Goal: Task Accomplishment & Management: Complete application form

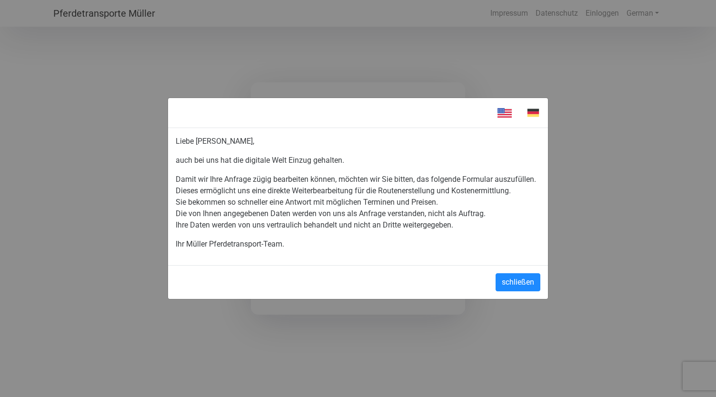
click at [537, 112] on img at bounding box center [533, 113] width 29 height 14
click at [518, 281] on button "schließen" at bounding box center [518, 282] width 45 height 18
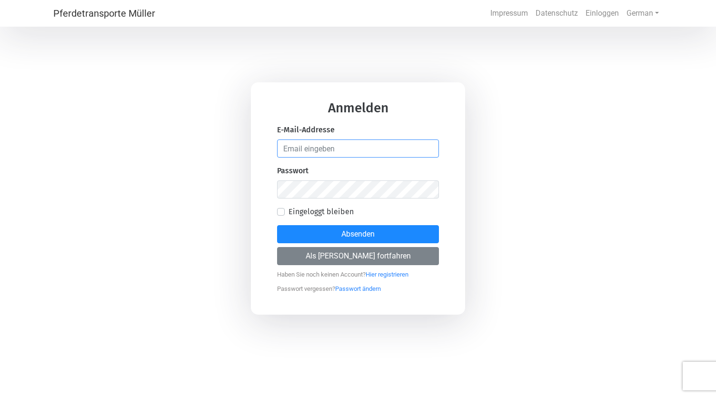
click at [320, 148] on input "email" at bounding box center [358, 149] width 162 height 18
type input "[PERSON_NAME][EMAIL_ADDRESS][PERSON_NAME][DOMAIN_NAME]"
click at [396, 274] on link "Hier registrieren" at bounding box center [387, 272] width 43 height 12
select select "DE"
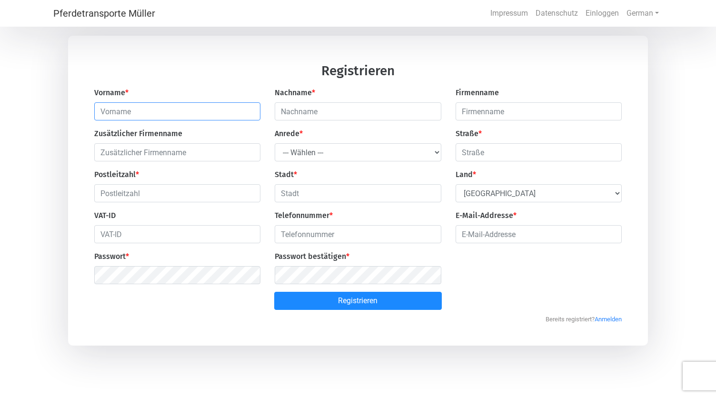
click at [148, 108] on input "text" at bounding box center [177, 111] width 166 height 18
type input "[PERSON_NAME]"
type input "Hunziker"
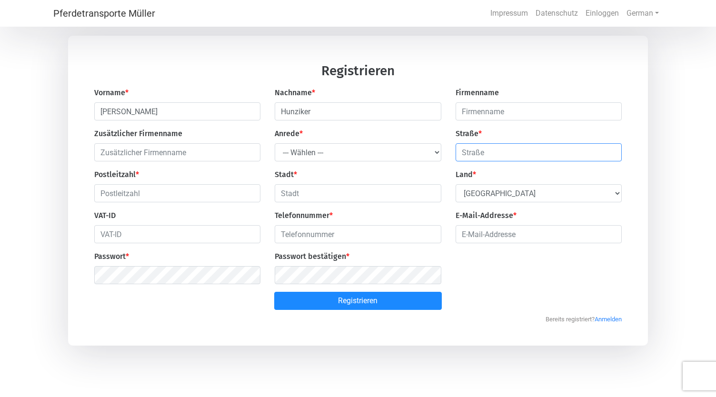
type input "[STREET_ADDRESS]"
type input "8833"
type input "Samstagern"
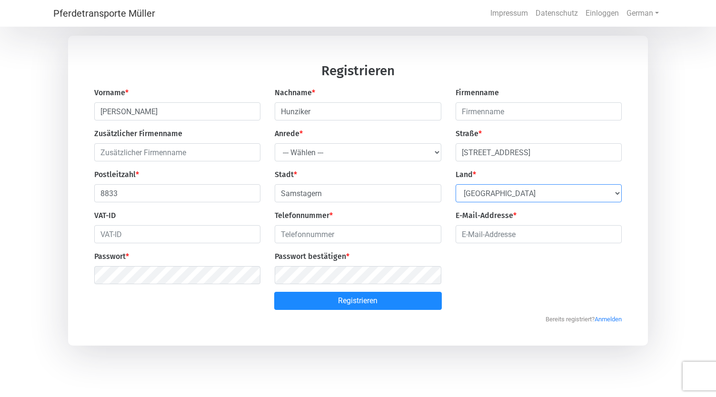
select select "CH"
type input "0438184145"
type input "[PERSON_NAME][EMAIL_ADDRESS][PERSON_NAME][DOMAIN_NAME]"
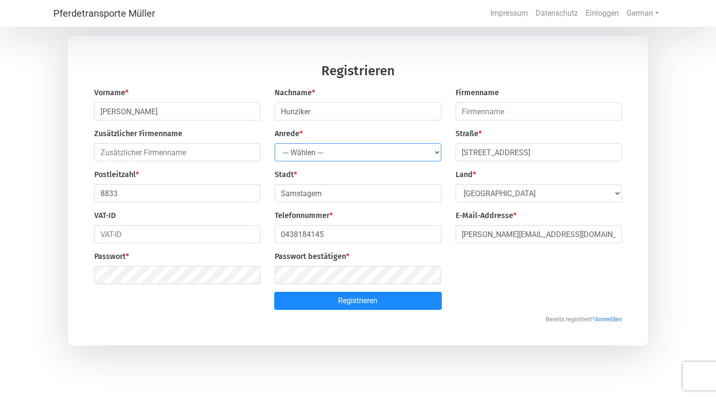
click at [350, 151] on select "--- Wählen --- Herr Frau" at bounding box center [358, 152] width 166 height 18
select select "Ms."
click at [275, 144] on select "--- Wählen --- Herr Frau" at bounding box center [358, 152] width 166 height 18
drag, startPoint x: 343, startPoint y: 237, endPoint x: 257, endPoint y: 231, distance: 85.9
click at [257, 231] on div "Vorname * Miriam Nachname * Hunziker Firmenname Zusätzlicher Firmenname Anrede …" at bounding box center [358, 189] width 542 height 205
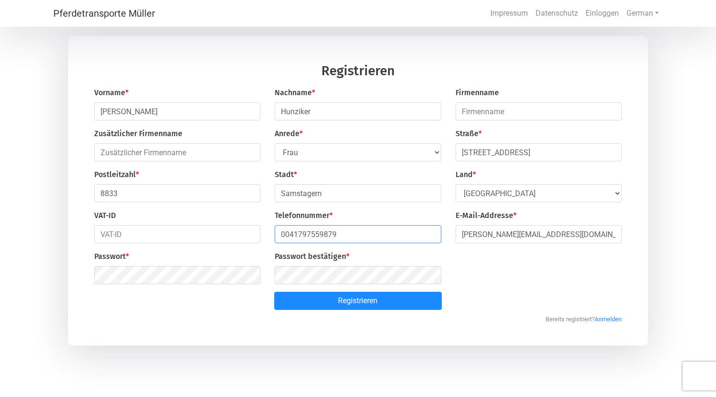
type input "0041797559879"
click at [563, 238] on input "[PERSON_NAME][EMAIL_ADDRESS][PERSON_NAME][DOMAIN_NAME]" at bounding box center [539, 234] width 166 height 18
type input "[PERSON_NAME][EMAIL_ADDRESS][PERSON_NAME][DOMAIN_NAME]"
click at [129, 240] on input "text" at bounding box center [177, 234] width 166 height 18
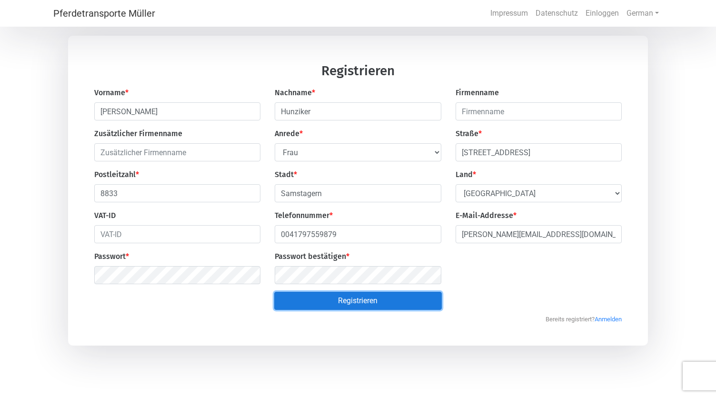
click at [342, 301] on button "Registrieren" at bounding box center [358, 301] width 168 height 18
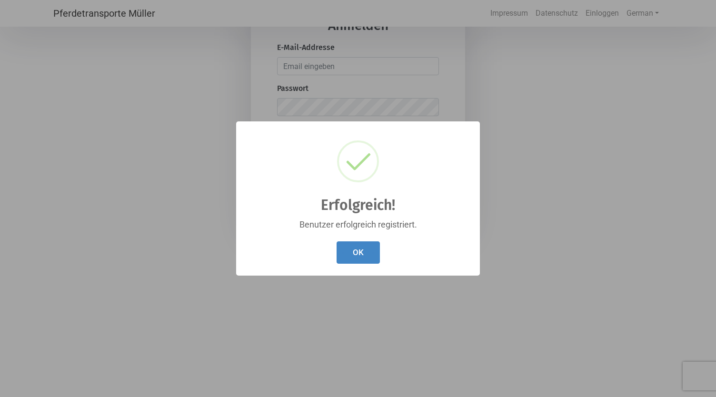
click at [350, 254] on button "OK" at bounding box center [358, 252] width 43 height 22
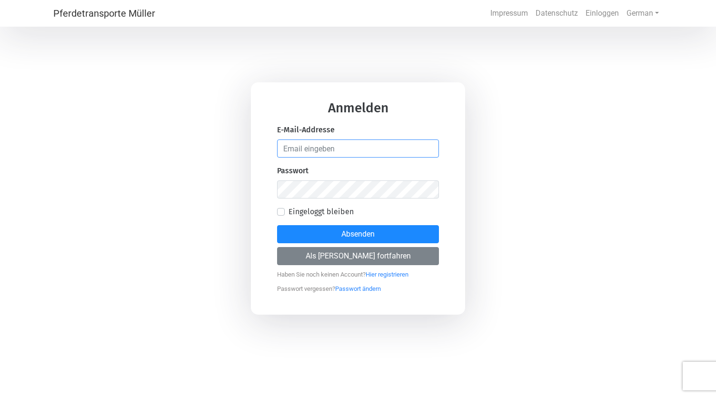
click at [313, 143] on input "email" at bounding box center [358, 149] width 162 height 18
click at [354, 147] on input "email" at bounding box center [358, 149] width 162 height 18
type input "[PERSON_NAME][EMAIL_ADDRESS][PERSON_NAME][DOMAIN_NAME]"
click at [289, 212] on label "Eingeloggt bleiben" at bounding box center [321, 211] width 65 height 11
click at [280, 212] on input "Eingeloggt bleiben" at bounding box center [281, 211] width 8 height 10
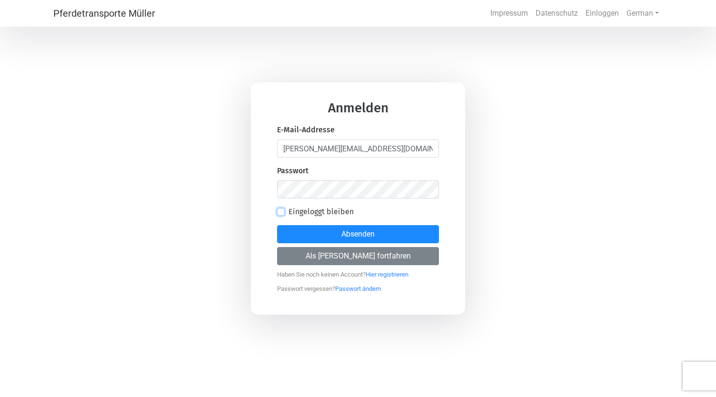
checkbox input "true"
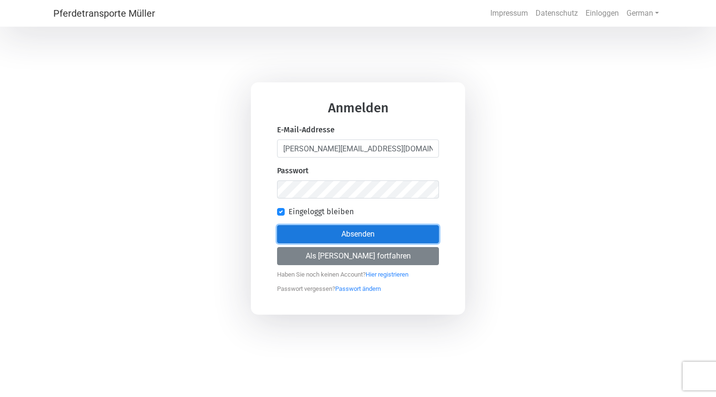
click at [363, 233] on button "Absenden" at bounding box center [358, 234] width 162 height 18
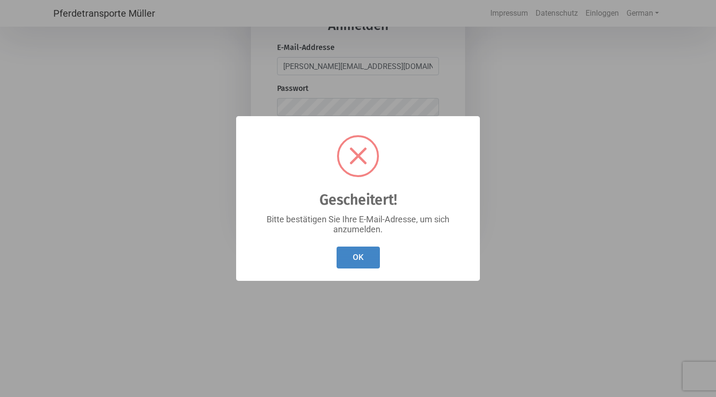
click at [356, 257] on button "OK" at bounding box center [358, 258] width 43 height 22
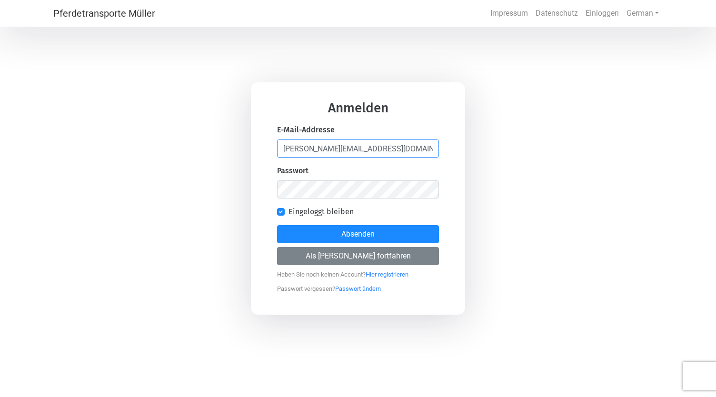
click at [349, 152] on input "[PERSON_NAME][EMAIL_ADDRESS][PERSON_NAME][DOMAIN_NAME]" at bounding box center [358, 149] width 162 height 18
click at [255, 190] on div "Anmelden E-Mail-Addresse miriam.hunziker@gmx.net Passwort Eingeloggt bleiben Ab…" at bounding box center [358, 198] width 214 height 232
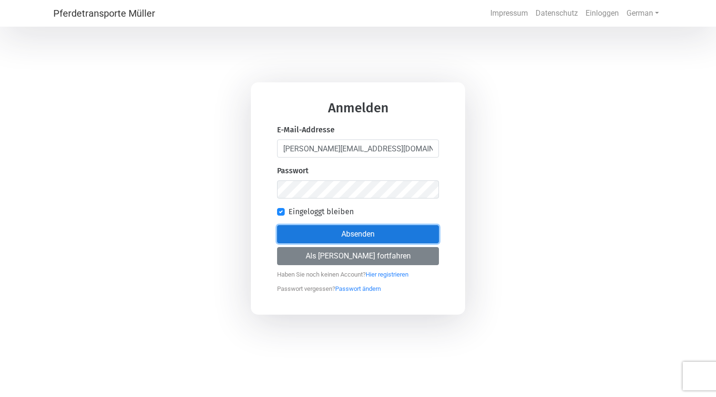
click at [360, 237] on button "Absenden" at bounding box center [358, 234] width 162 height 18
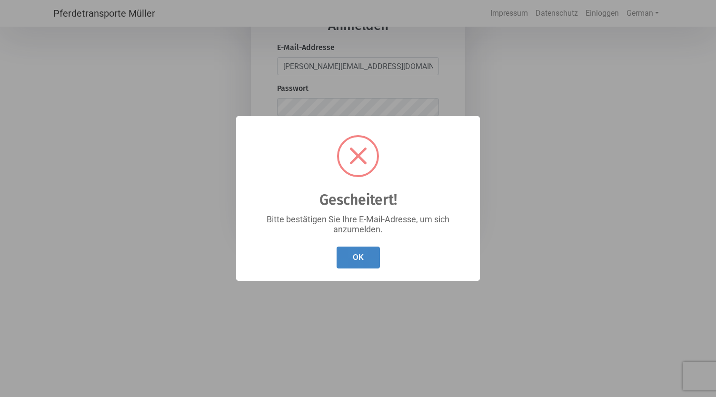
click at [356, 251] on button "OK" at bounding box center [358, 258] width 43 height 22
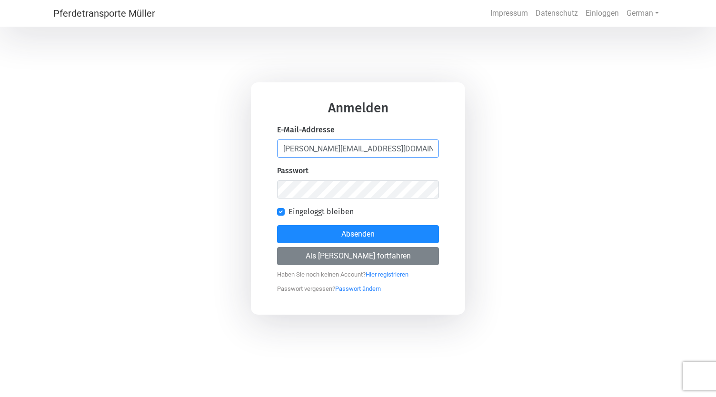
click at [365, 149] on input "[PERSON_NAME][EMAIL_ADDRESS][PERSON_NAME][DOMAIN_NAME]" at bounding box center [358, 149] width 162 height 18
drag, startPoint x: 376, startPoint y: 150, endPoint x: 344, endPoint y: 151, distance: 32.4
click at [344, 151] on input "[PERSON_NAME][EMAIL_ADDRESS][PERSON_NAME][DOMAIN_NAME]" at bounding box center [358, 149] width 162 height 18
type input "[PERSON_NAME][EMAIL_ADDRESS][PERSON_NAME][DOMAIN_NAME]"
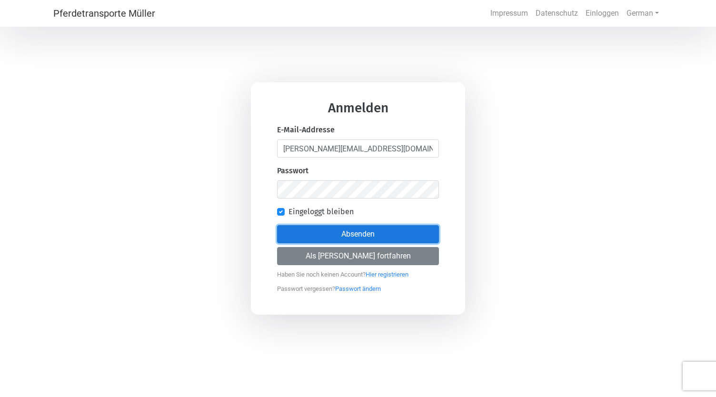
click at [350, 236] on button "Absenden" at bounding box center [358, 234] width 162 height 18
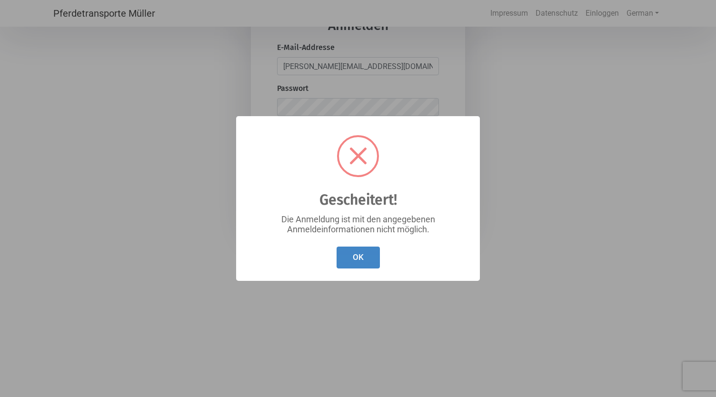
click at [353, 258] on button "OK" at bounding box center [358, 258] width 43 height 22
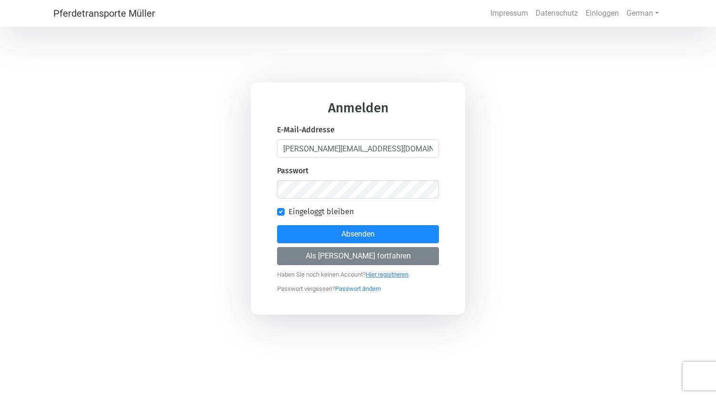
click at [388, 273] on link "Hier registrieren" at bounding box center [387, 272] width 43 height 12
select select "DE"
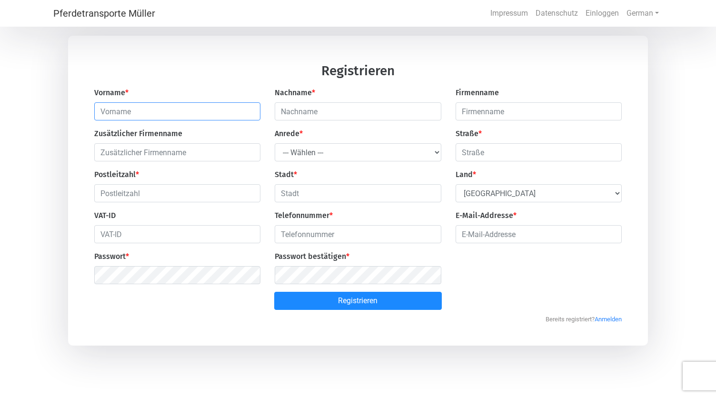
click at [151, 109] on input "text" at bounding box center [177, 111] width 166 height 18
type input "[PERSON_NAME]"
type input "Roseng"
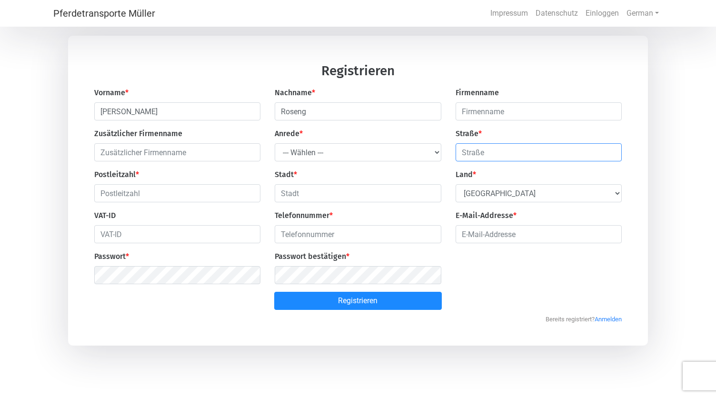
type input "[STREET_ADDRESS]"
type input "8833"
type input "Samstagern"
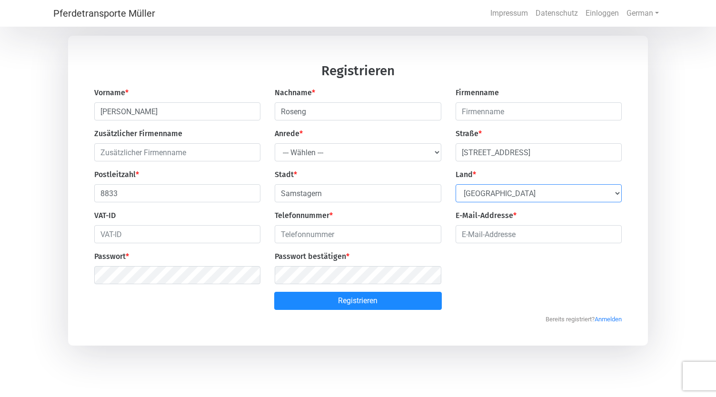
select select "CH"
click at [282, 111] on input "Roseng" at bounding box center [358, 111] width 166 height 18
type input "Hunziker Roseng"
click at [486, 238] on input "email" at bounding box center [539, 234] width 166 height 18
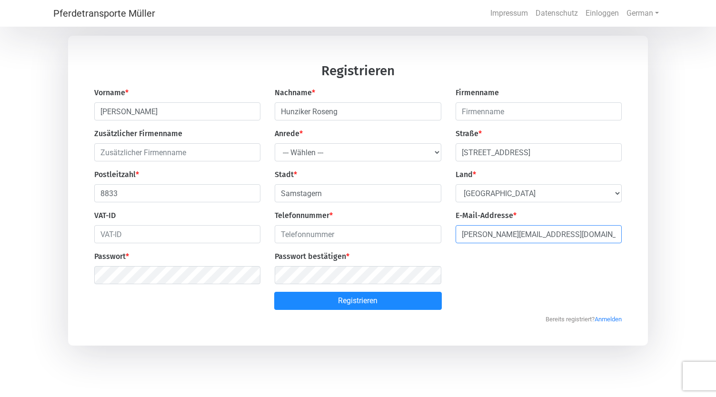
type input "[PERSON_NAME][EMAIL_ADDRESS][PERSON_NAME][DOMAIN_NAME]"
click at [303, 238] on input "number" at bounding box center [358, 234] width 166 height 18
click at [285, 236] on input "0797559879" at bounding box center [358, 234] width 166 height 18
type input "0041797559879"
click at [436, 153] on select "--- Wählen --- Herr Frau" at bounding box center [358, 152] width 166 height 18
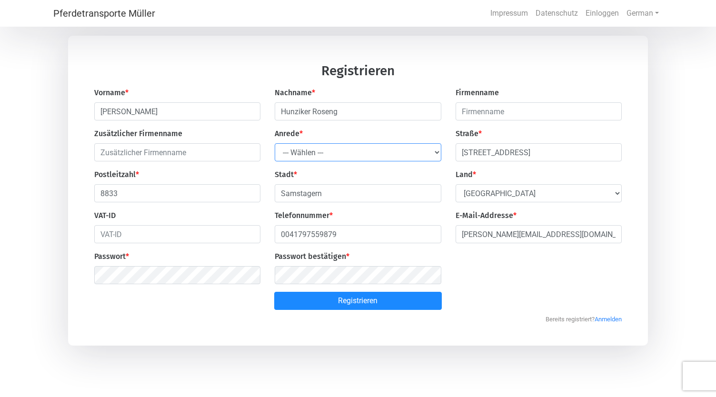
select select "Ms."
click at [275, 144] on select "--- Wählen --- Herr Frau" at bounding box center [358, 152] width 166 height 18
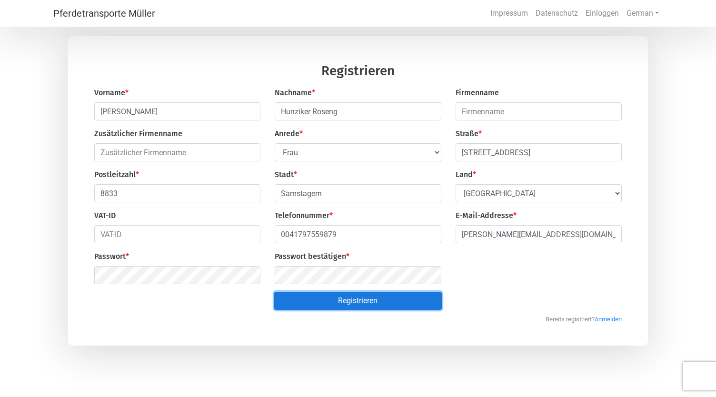
click at [355, 305] on button "Registrieren" at bounding box center [358, 301] width 168 height 18
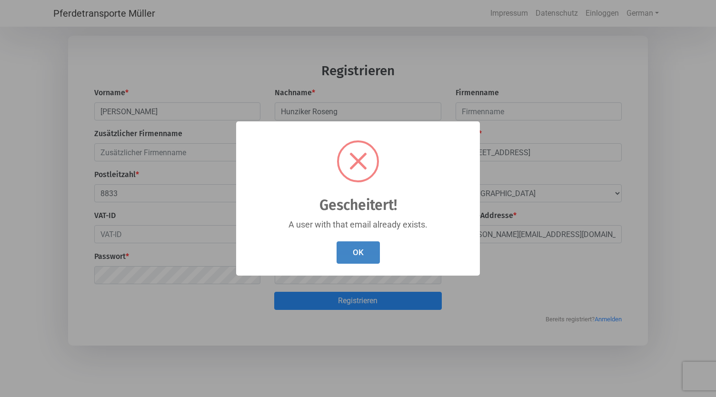
click at [357, 253] on button "OK" at bounding box center [358, 252] width 43 height 22
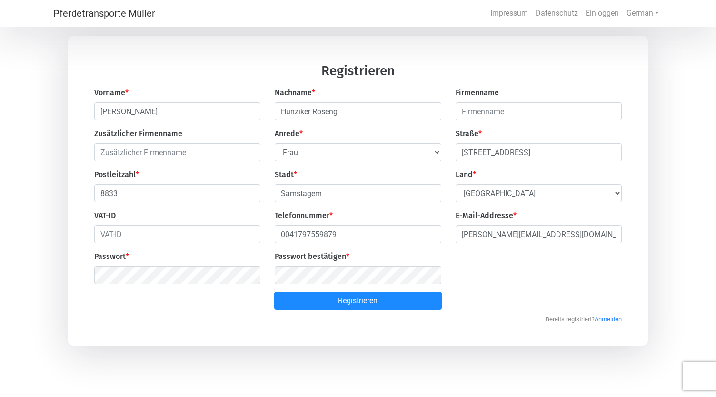
click at [601, 321] on link "Anmelden" at bounding box center [608, 317] width 27 height 12
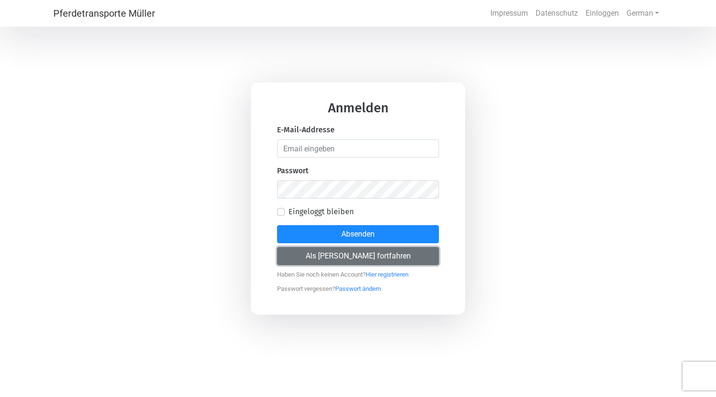
click at [345, 259] on button "Als [PERSON_NAME] fortfahren" at bounding box center [358, 256] width 162 height 18
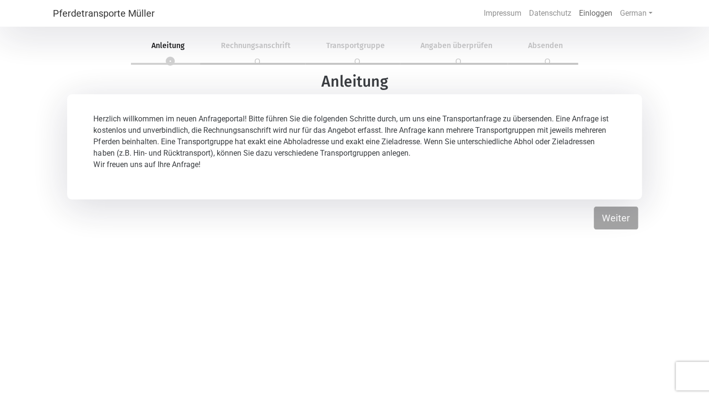
click at [599, 14] on link "Einloggen" at bounding box center [595, 13] width 41 height 19
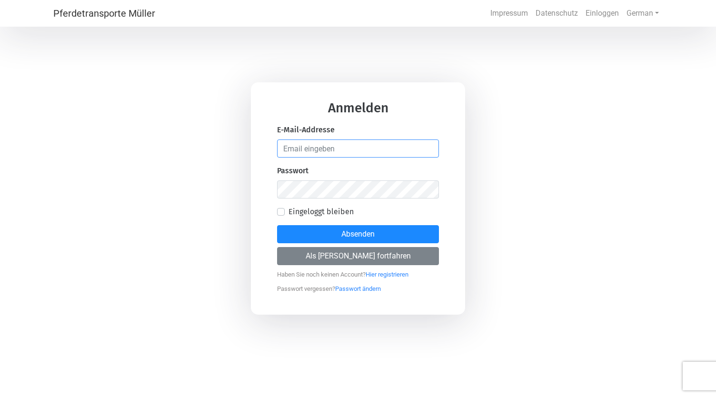
click at [315, 152] on input "email" at bounding box center [358, 149] width 162 height 18
type input "[PERSON_NAME][EMAIL_ADDRESS][PERSON_NAME][DOMAIN_NAME]"
click at [398, 274] on link "Hier registrieren" at bounding box center [387, 272] width 43 height 12
select select "DE"
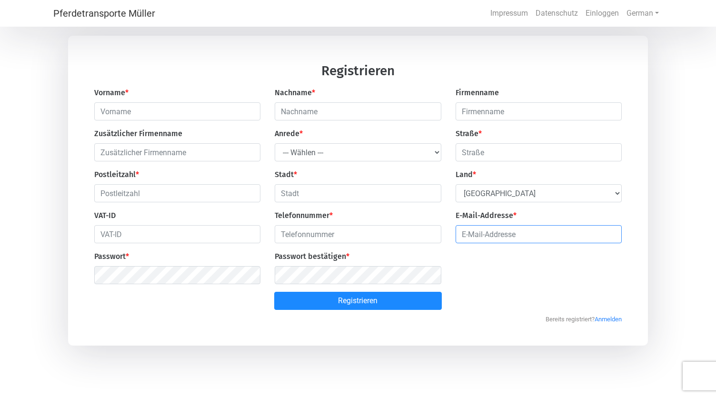
click at [491, 238] on input "email" at bounding box center [539, 234] width 166 height 18
type input "[PERSON_NAME][EMAIL_ADDRESS][PERSON_NAME][DOMAIN_NAME]"
type input "[PERSON_NAME]"
type input "Hunziker"
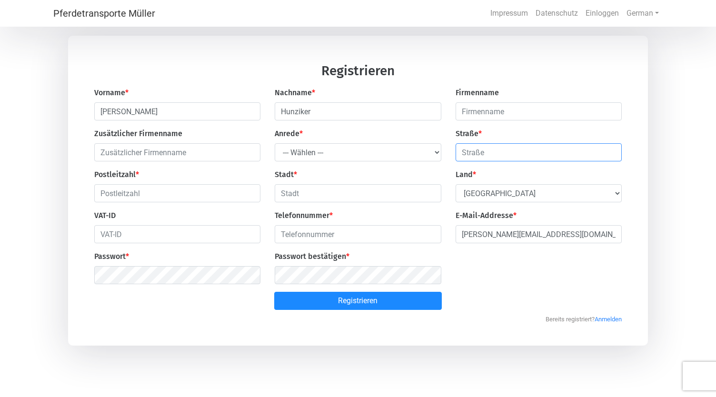
type input "[STREET_ADDRESS]"
type input "8833"
type input "Samstagern"
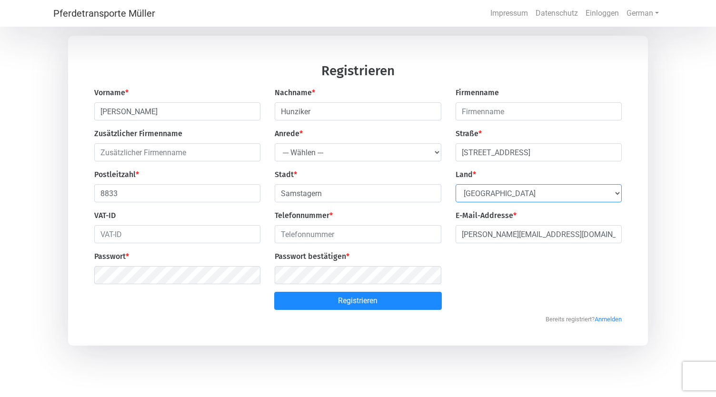
select select "CH"
click at [330, 237] on input "0438184145" at bounding box center [358, 234] width 166 height 18
drag, startPoint x: 330, startPoint y: 237, endPoint x: 250, endPoint y: 235, distance: 80.5
click at [250, 235] on div "Vorname * Miriam Nachname * Hunziker Firmenname Zusätzlicher Firmenname Anrede …" at bounding box center [358, 189] width 542 height 205
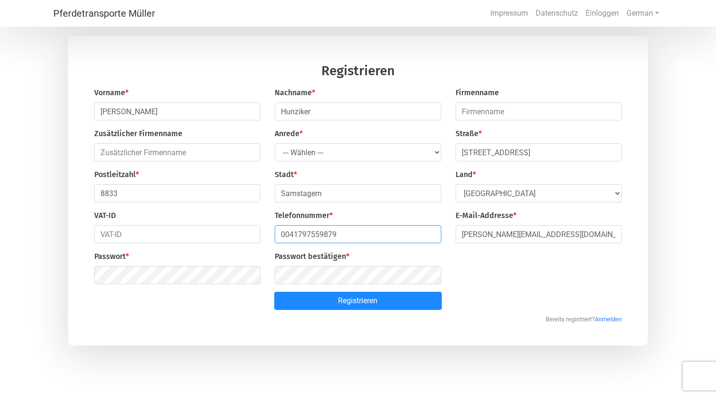
type input "0041797559879"
click at [347, 154] on select "--- Wählen --- Herr Frau" at bounding box center [358, 152] width 166 height 18
select select "Ms."
click at [275, 144] on select "--- Wählen --- Herr Frau" at bounding box center [358, 152] width 166 height 18
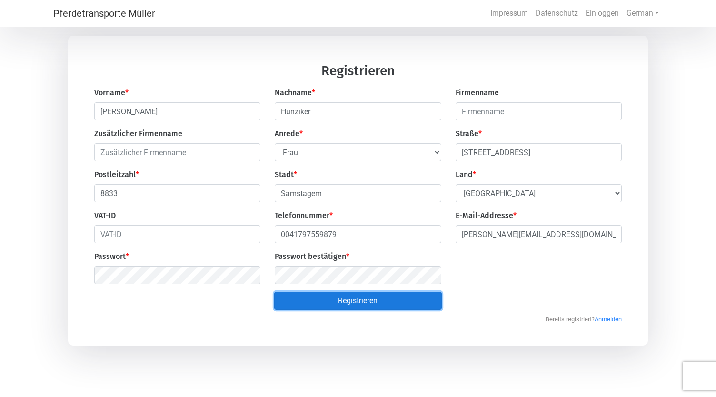
click at [353, 304] on button "Registrieren" at bounding box center [358, 301] width 168 height 18
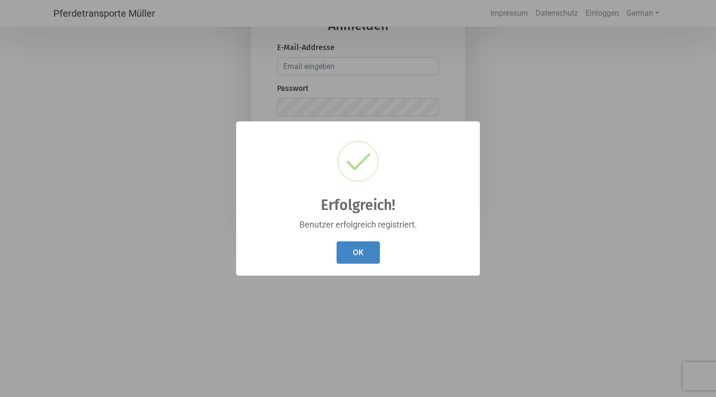
click at [344, 256] on button "OK" at bounding box center [358, 252] width 43 height 22
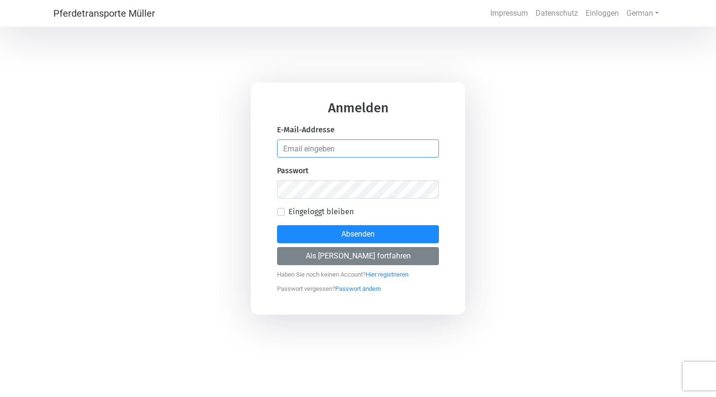
click at [311, 147] on input "email" at bounding box center [358, 149] width 162 height 18
type input "[PERSON_NAME][EMAIL_ADDRESS][PERSON_NAME][DOMAIN_NAME]"
click at [289, 212] on label "Eingeloggt bleiben" at bounding box center [321, 211] width 65 height 11
click at [282, 212] on input "Eingeloggt bleiben" at bounding box center [281, 211] width 8 height 10
checkbox input "true"
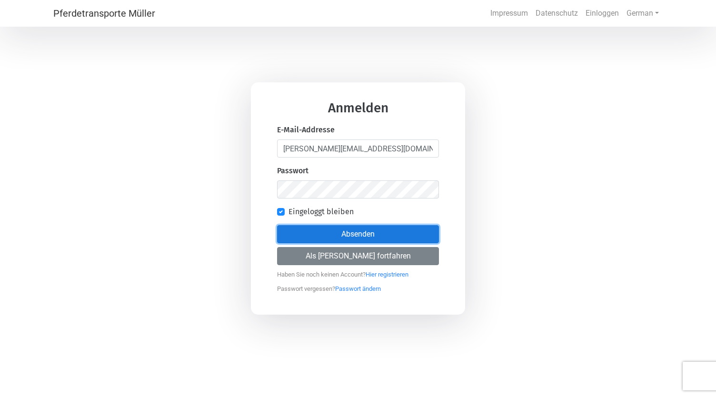
click at [360, 237] on button "Absenden" at bounding box center [358, 234] width 162 height 18
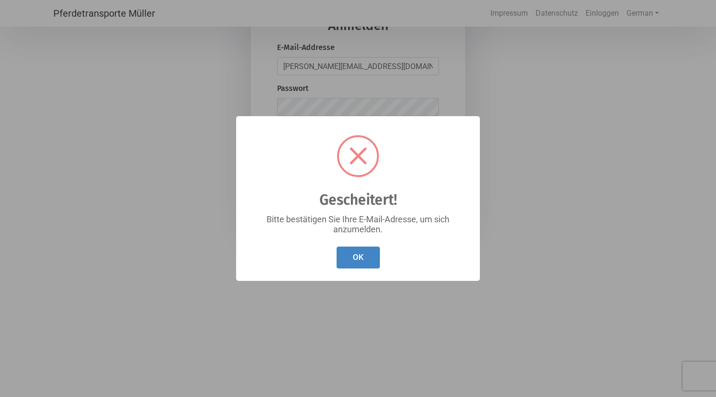
click at [355, 260] on button "OK" at bounding box center [358, 258] width 43 height 22
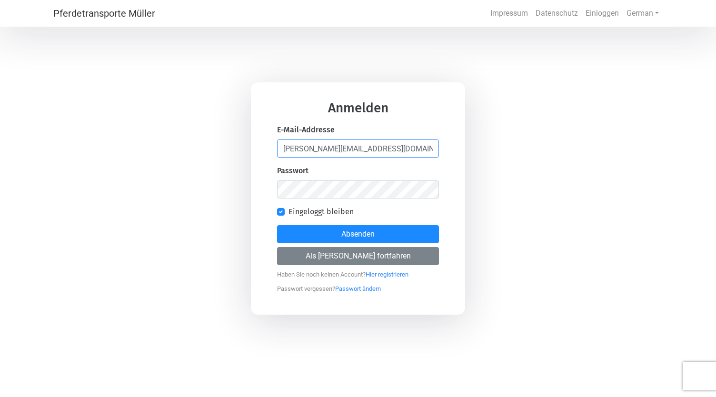
click at [386, 147] on input "[PERSON_NAME][EMAIL_ADDRESS][PERSON_NAME][DOMAIN_NAME]" at bounding box center [358, 149] width 162 height 18
type input "[PERSON_NAME][EMAIL_ADDRESS][PERSON_NAME][DOMAIN_NAME]"
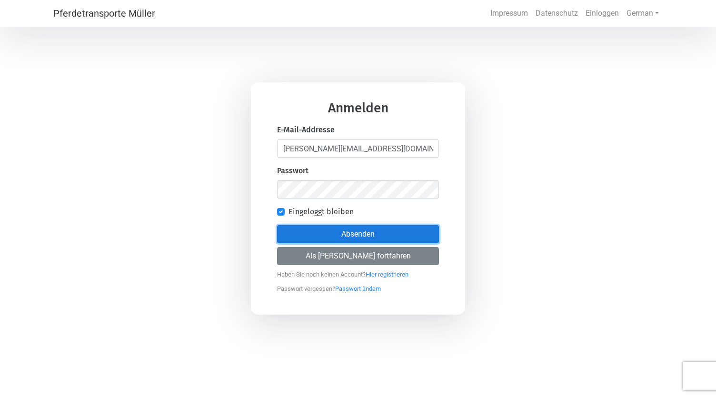
click at [359, 236] on button "Absenden" at bounding box center [358, 234] width 162 height 18
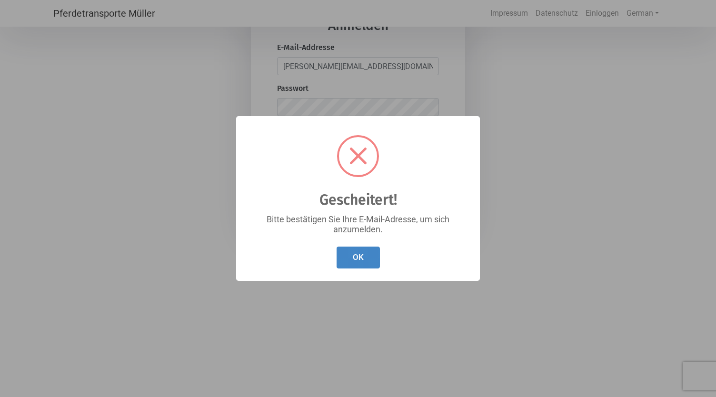
click at [361, 255] on button "OK" at bounding box center [358, 258] width 43 height 22
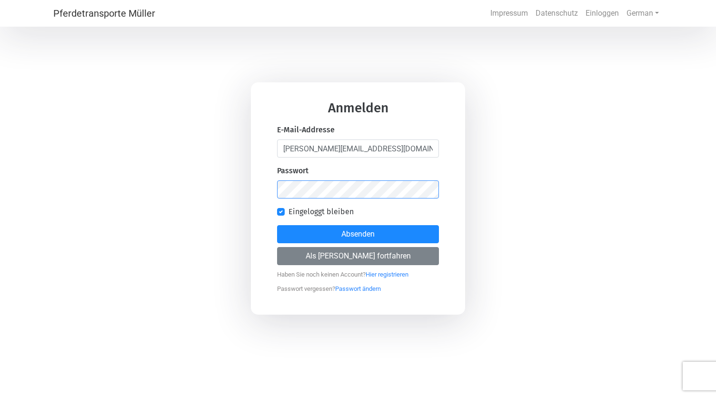
click at [247, 189] on div "Anmelden E-Mail-Addresse miriam.hunziker@gmx.net Passwort Eingeloggt bleiben Ab…" at bounding box center [358, 198] width 716 height 397
drag, startPoint x: 386, startPoint y: 149, endPoint x: 203, endPoint y: 141, distance: 182.6
click at [203, 141] on div "Anmelden E-Mail-Addresse miriam.hunziker@gmx.net Passwort Eingeloggt bleiben Ab…" at bounding box center [358, 198] width 716 height 397
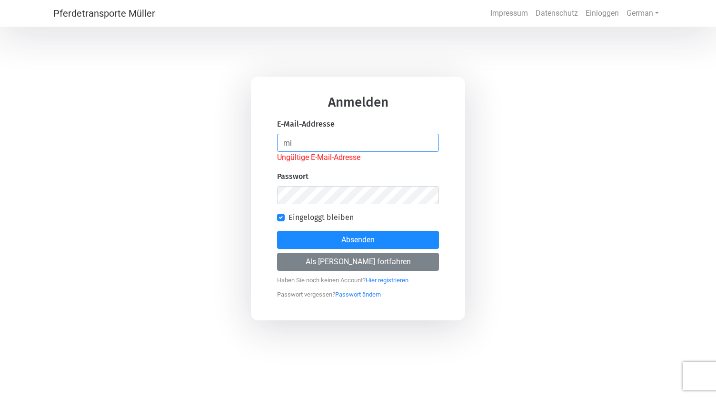
type input "m"
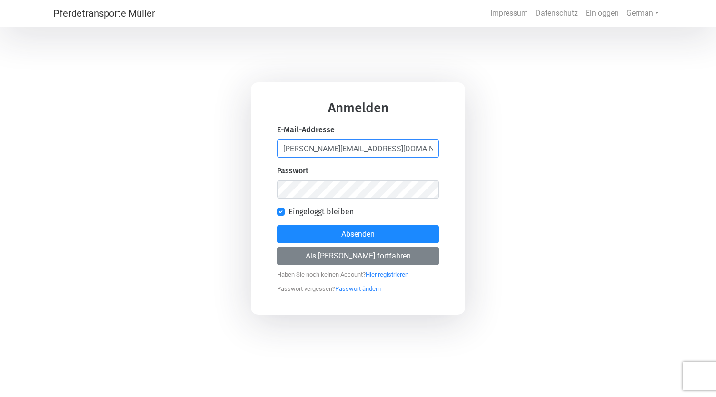
type input "[PERSON_NAME][EMAIL_ADDRESS][PERSON_NAME][DOMAIN_NAME]"
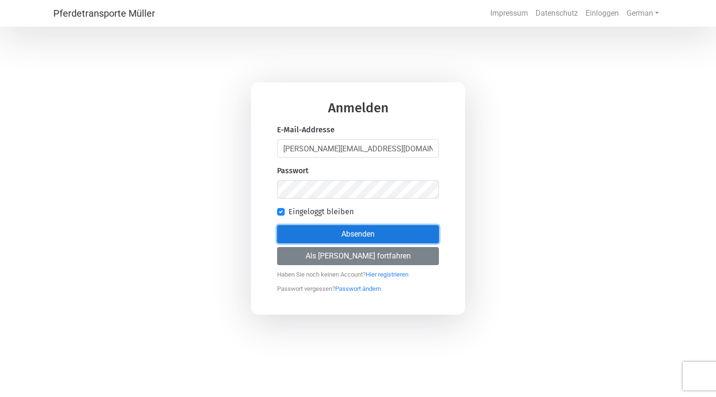
click at [349, 233] on button "Absenden" at bounding box center [358, 234] width 162 height 18
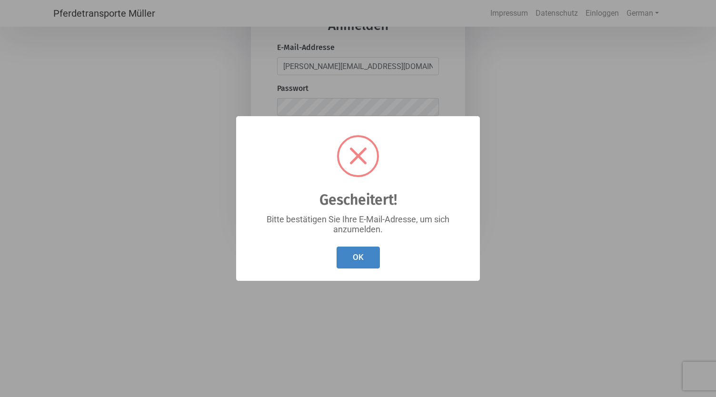
click at [351, 256] on button "OK" at bounding box center [358, 258] width 43 height 22
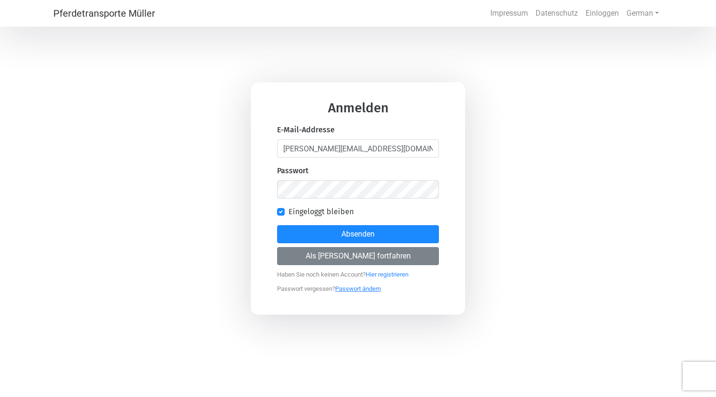
click at [356, 291] on link "Passwort ändern" at bounding box center [358, 287] width 46 height 12
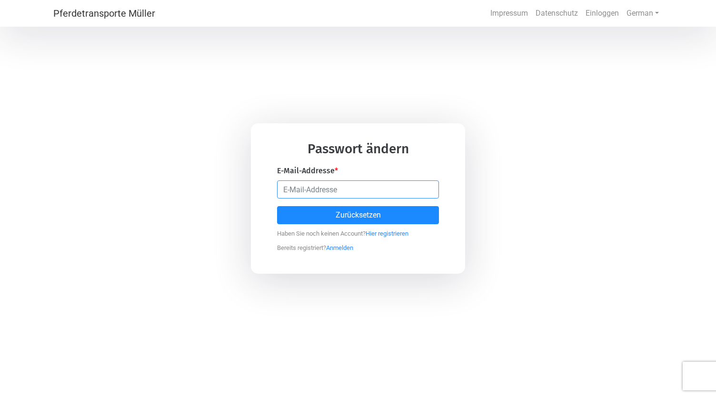
click at [311, 191] on input "email" at bounding box center [358, 190] width 162 height 18
click at [304, 191] on input "email" at bounding box center [358, 190] width 162 height 18
type input "miriam.hunziker"
click at [312, 259] on div "Passwort ändern E-Mail-Addresse * miriam.hunziker Zurücksetzen Haben Sie noch k…" at bounding box center [358, 198] width 214 height 151
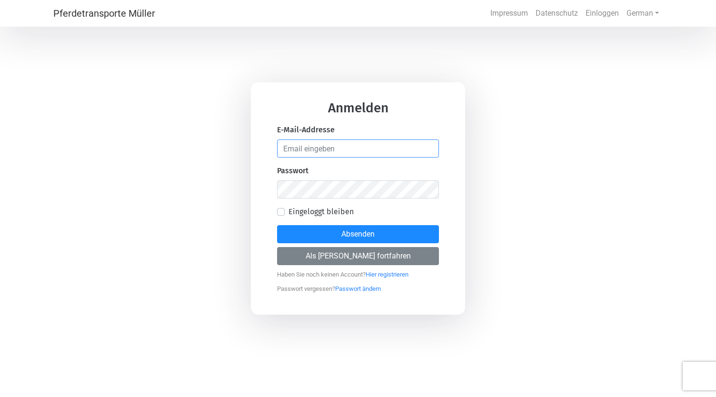
click at [312, 145] on input "email" at bounding box center [358, 149] width 162 height 18
type input "[PERSON_NAME][EMAIL_ADDRESS][PERSON_NAME][DOMAIN_NAME]"
click at [289, 213] on label "Eingeloggt bleiben" at bounding box center [321, 211] width 65 height 11
click at [282, 213] on input "Eingeloggt bleiben" at bounding box center [281, 211] width 8 height 10
checkbox input "true"
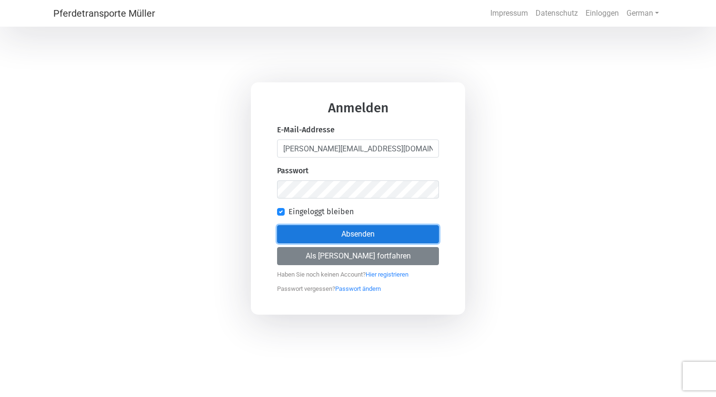
click at [355, 232] on button "Absenden" at bounding box center [358, 234] width 162 height 18
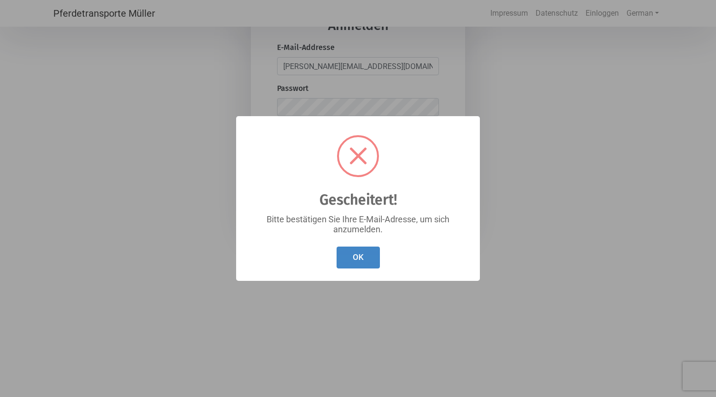
click at [360, 257] on button "OK" at bounding box center [358, 258] width 43 height 22
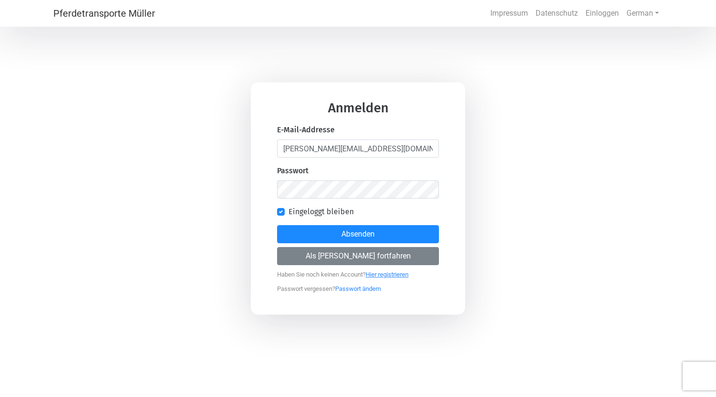
click at [387, 273] on link "Hier registrieren" at bounding box center [387, 272] width 43 height 12
select select "DE"
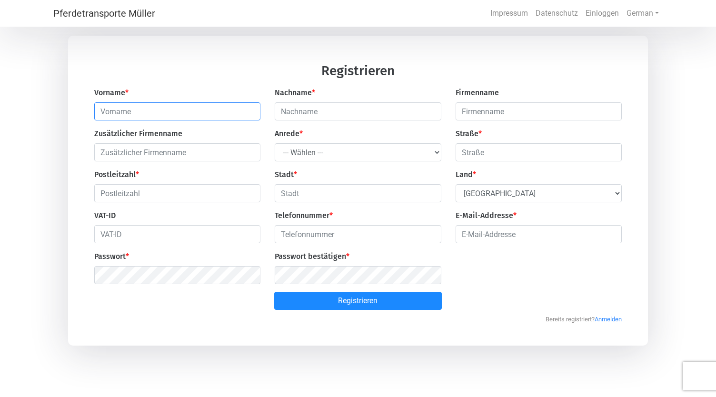
click at [149, 113] on input "text" at bounding box center [177, 111] width 166 height 18
type input "[PERSON_NAME]"
type input "Hunziker"
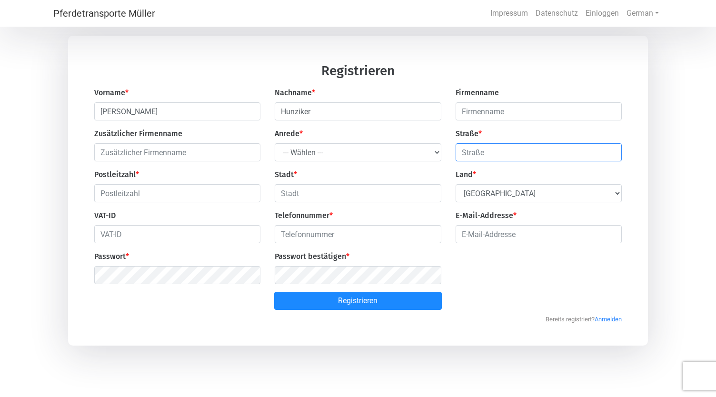
type input "[STREET_ADDRESS]"
type input "8833"
type input "Samstagern"
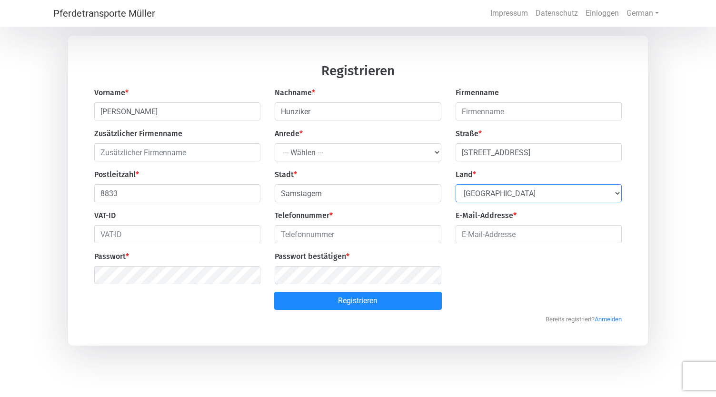
select select "CH"
type input "0438184145"
type input "[PERSON_NAME][EMAIL_ADDRESS][PERSON_NAME][DOMAIN_NAME]"
drag, startPoint x: 332, startPoint y: 238, endPoint x: 248, endPoint y: 238, distance: 84.8
click at [248, 238] on div "Vorname * Miriam Nachname * Hunziker Firmenname Zusätzlicher Firmenname Anrede …" at bounding box center [358, 189] width 542 height 205
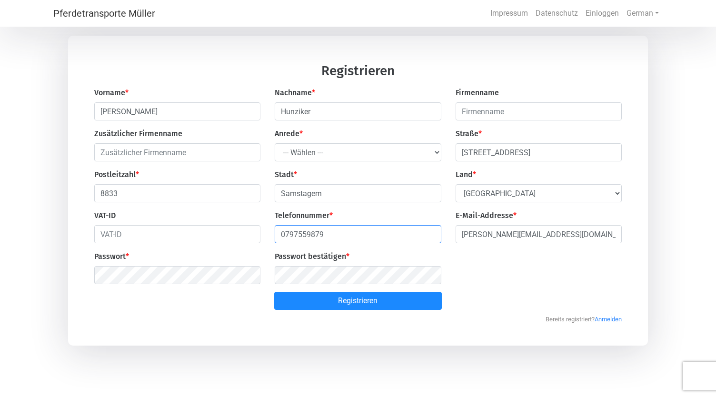
click at [284, 239] on input "0797559879" at bounding box center [358, 234] width 166 height 18
type input "0041797559879"
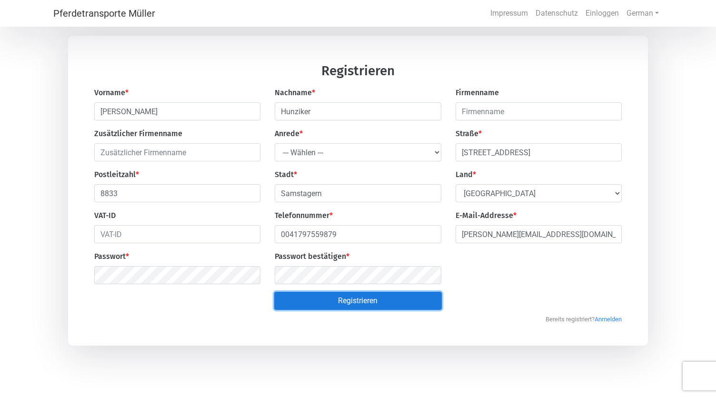
click at [343, 304] on button "Registrieren" at bounding box center [358, 301] width 168 height 18
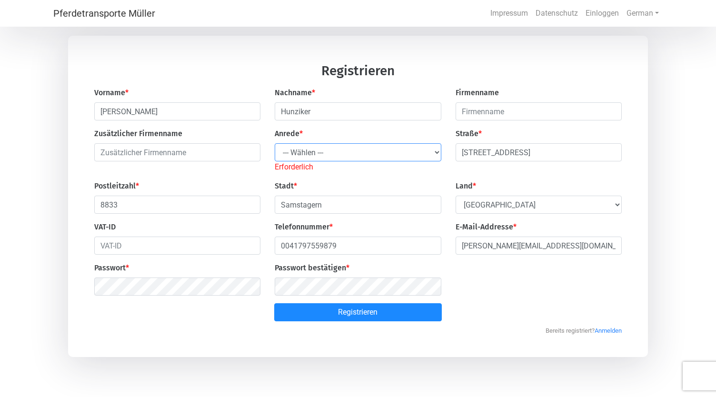
click at [348, 151] on select "--- Wählen --- Herr Frau" at bounding box center [358, 152] width 166 height 18
select select "Ms."
click at [275, 144] on select "--- Wählen --- Herr Frau" at bounding box center [358, 152] width 166 height 18
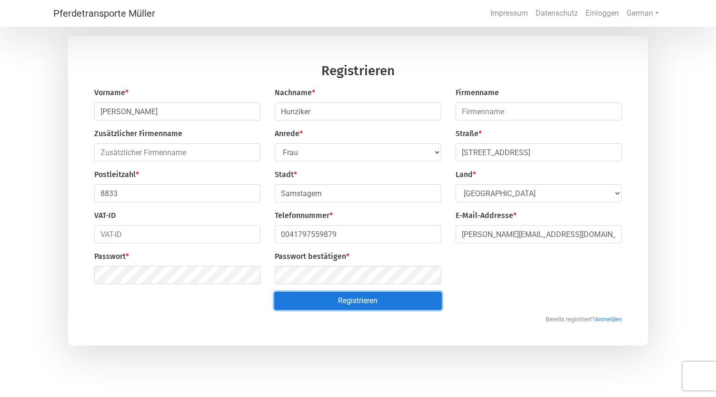
click at [352, 302] on button "Registrieren" at bounding box center [358, 301] width 168 height 18
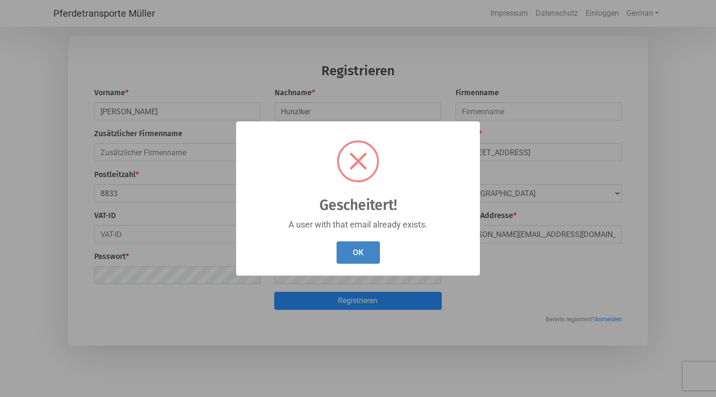
click at [353, 254] on button "OK" at bounding box center [358, 252] width 43 height 22
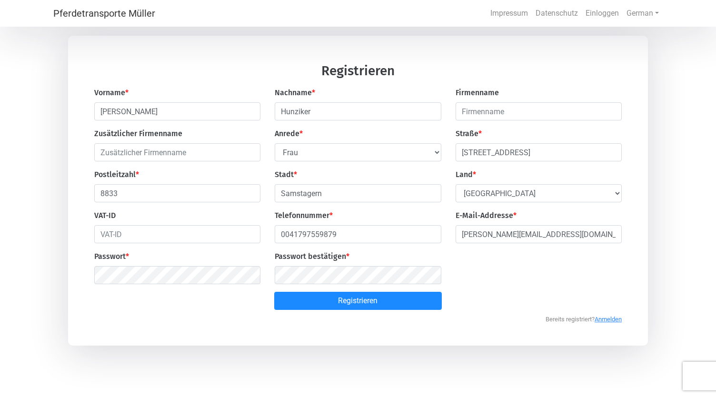
click at [612, 322] on link "Anmelden" at bounding box center [608, 317] width 27 height 12
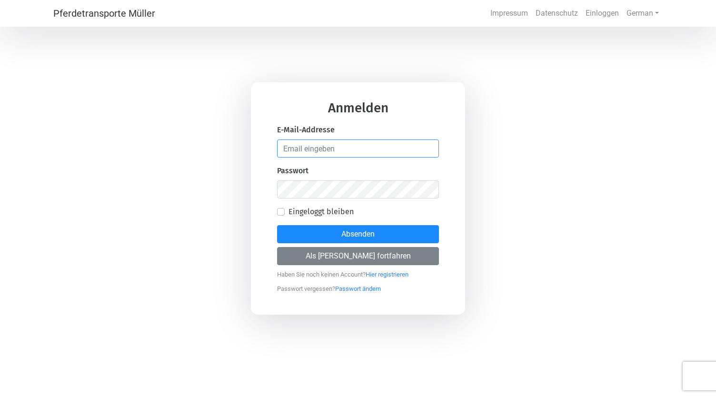
click at [302, 151] on input "email" at bounding box center [358, 149] width 162 height 18
type input "[PERSON_NAME][EMAIL_ADDRESS][PERSON_NAME][DOMAIN_NAME]"
click at [289, 212] on label "Eingeloggt bleiben" at bounding box center [321, 211] width 65 height 11
click at [281, 212] on input "Eingeloggt bleiben" at bounding box center [281, 211] width 8 height 10
checkbox input "true"
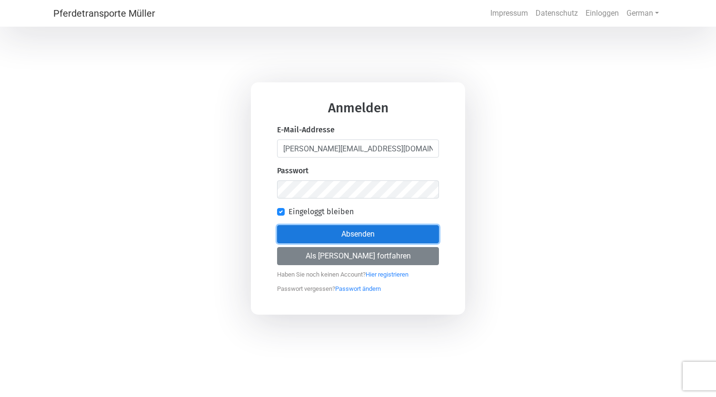
click at [363, 231] on button "Absenden" at bounding box center [358, 234] width 162 height 18
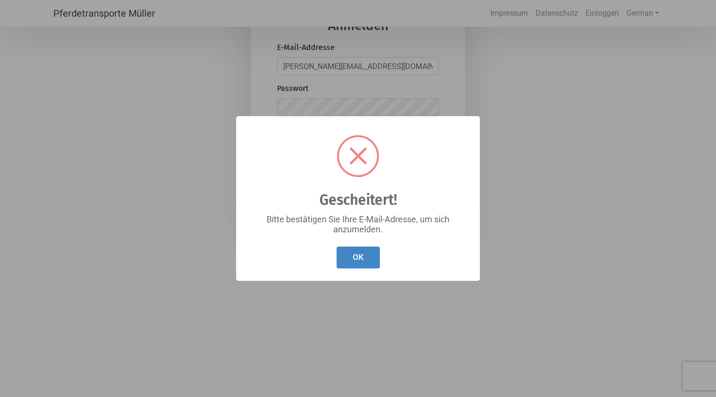
click at [352, 256] on button "OK" at bounding box center [358, 258] width 43 height 22
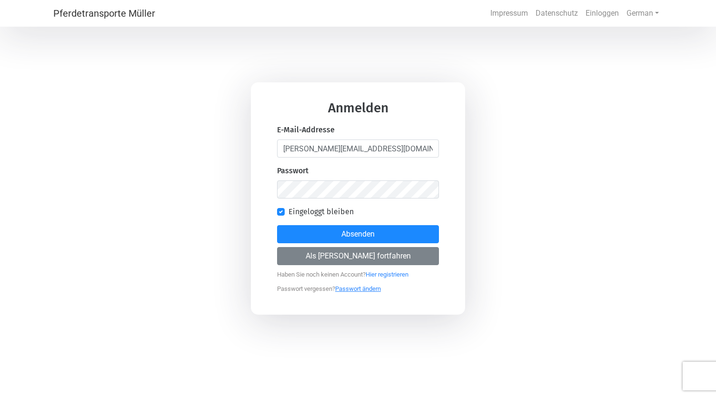
click at [358, 288] on link "Passwort ändern" at bounding box center [358, 287] width 46 height 12
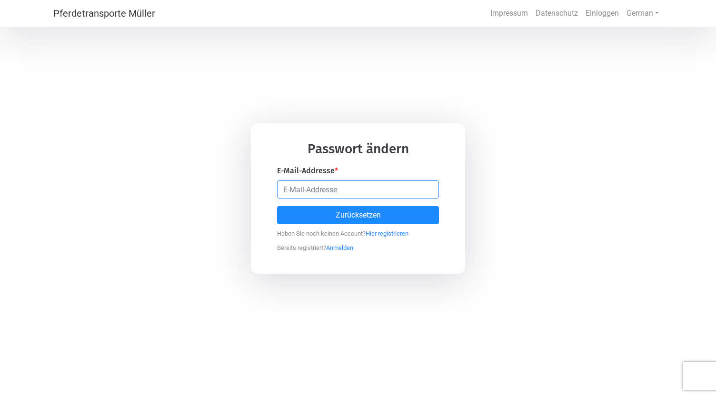
click at [301, 191] on input "email" at bounding box center [358, 190] width 162 height 18
type input "[PERSON_NAME][EMAIL_ADDRESS][PERSON_NAME][DOMAIN_NAME]"
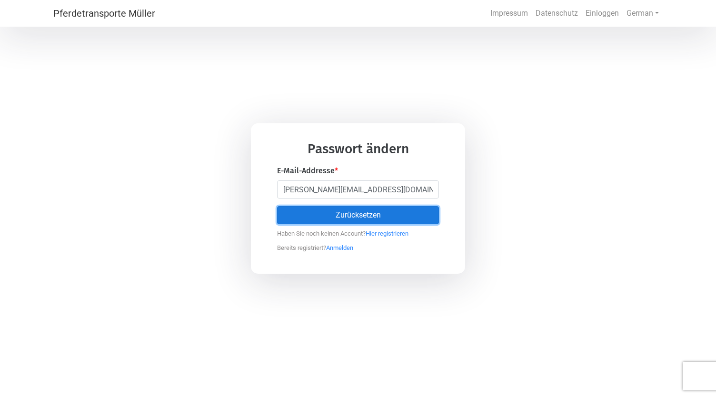
click at [353, 215] on button "Zurücksetzen" at bounding box center [358, 215] width 162 height 18
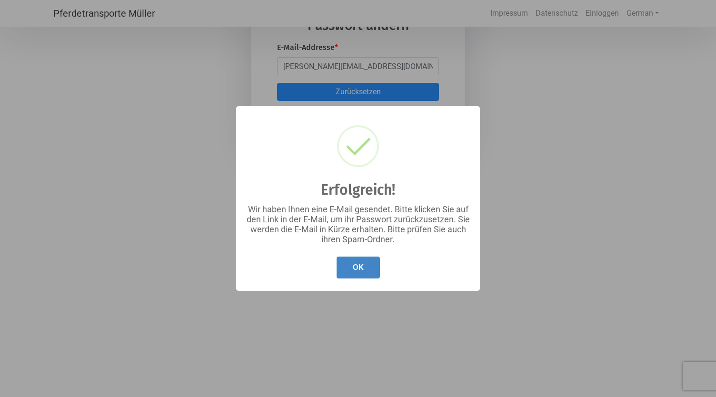
click at [365, 271] on button "OK" at bounding box center [358, 268] width 43 height 22
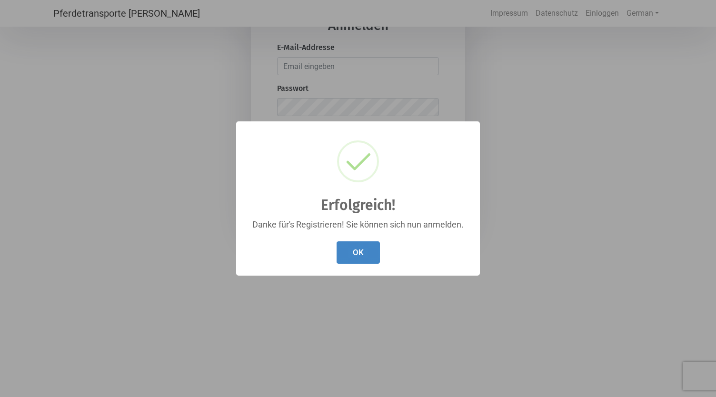
click at [356, 256] on button "OK" at bounding box center [358, 252] width 43 height 22
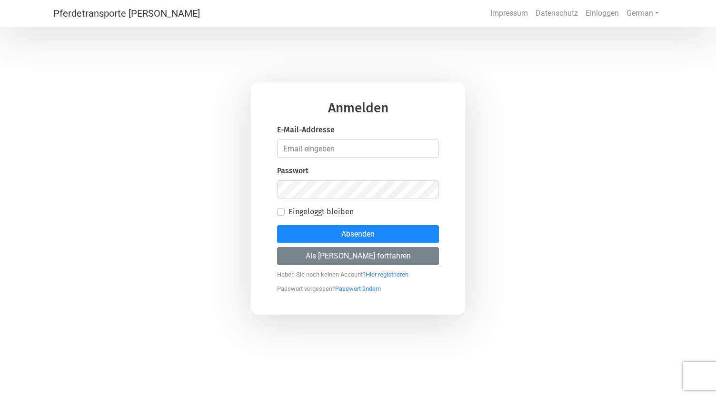
click at [289, 211] on label "Eingeloggt bleiben" at bounding box center [321, 211] width 65 height 11
click at [282, 211] on input "Eingeloggt bleiben" at bounding box center [281, 211] width 8 height 10
checkbox input "true"
click at [323, 141] on input "email" at bounding box center [358, 149] width 162 height 18
click at [386, 149] on input "[PERSON_NAME][EMAIL_ADDRESS][PERSON_NAME][DOMAIN_NAME]" at bounding box center [358, 149] width 162 height 18
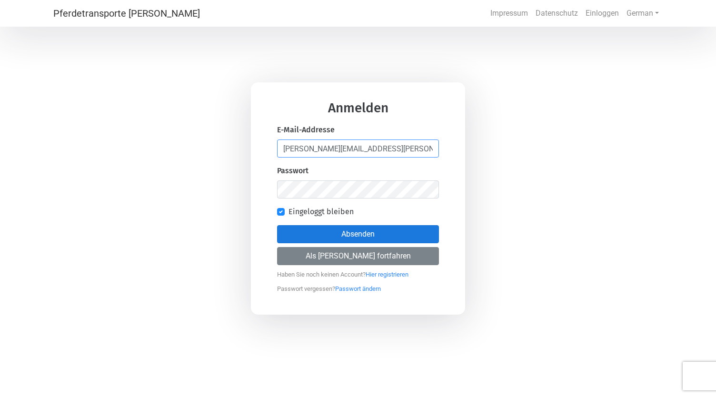
type input "[PERSON_NAME][EMAIL_ADDRESS][PERSON_NAME][DOMAIN_NAME]"
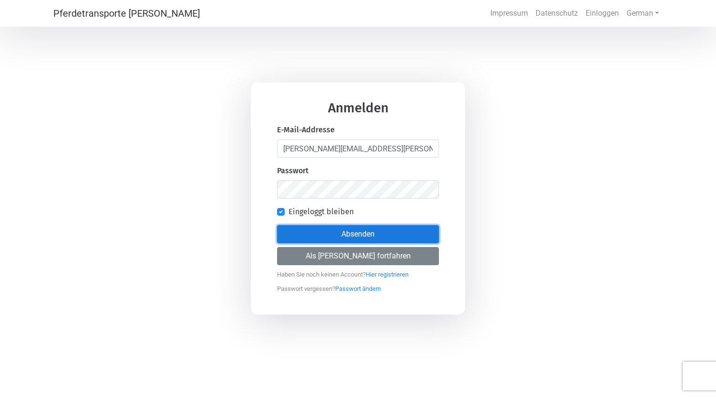
click at [364, 236] on button "Absenden" at bounding box center [358, 234] width 162 height 18
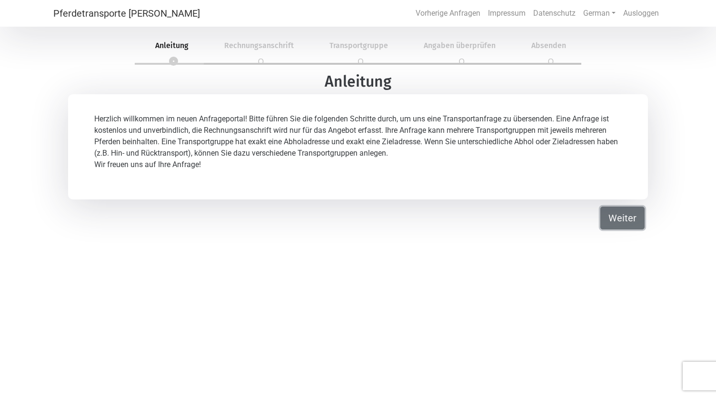
click at [615, 222] on button "Weiter" at bounding box center [623, 218] width 44 height 23
select select "Ms."
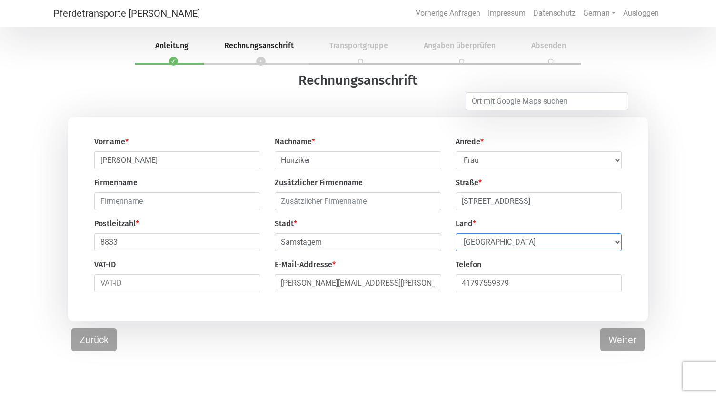
click at [617, 244] on select "Select Country [GEOGRAPHIC_DATA] [GEOGRAPHIC_DATA] [GEOGRAPHIC_DATA] [GEOGRAPHI…" at bounding box center [539, 242] width 166 height 18
select select "CH"
click at [456, 235] on select "Select Country [GEOGRAPHIC_DATA] [GEOGRAPHIC_DATA] [GEOGRAPHIC_DATA] [GEOGRAPHI…" at bounding box center [539, 242] width 166 height 18
click at [460, 286] on input "41797559879" at bounding box center [539, 283] width 166 height 18
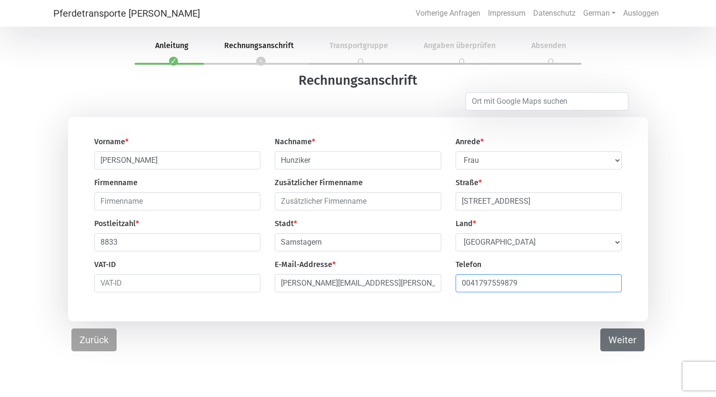
type input "0041797559879"
click at [621, 346] on button "Weiter" at bounding box center [623, 340] width 44 height 23
select select "DE"
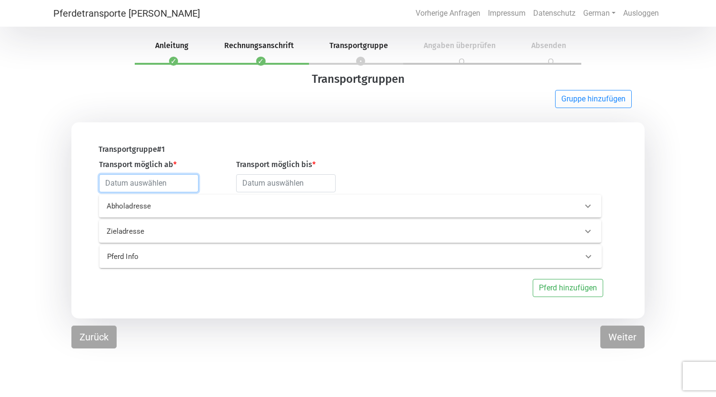
click at [159, 185] on input "text" at bounding box center [149, 183] width 100 height 18
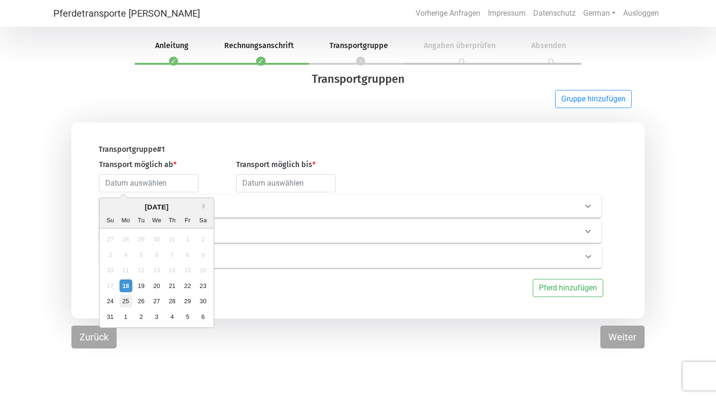
click at [124, 301] on div "25" at bounding box center [125, 301] width 13 height 13
type input "[DATE]"
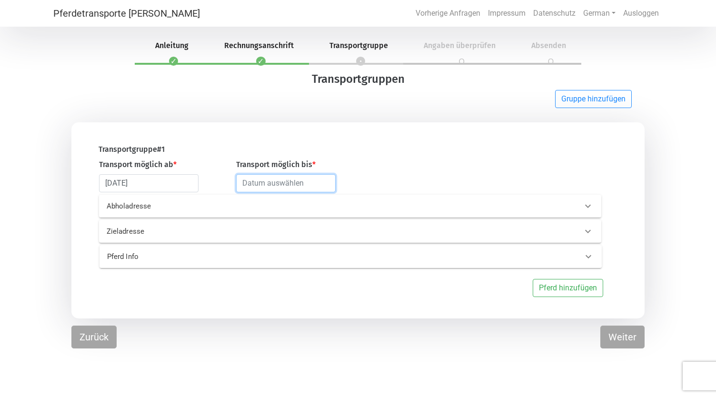
click at [265, 186] on input "text" at bounding box center [286, 183] width 100 height 18
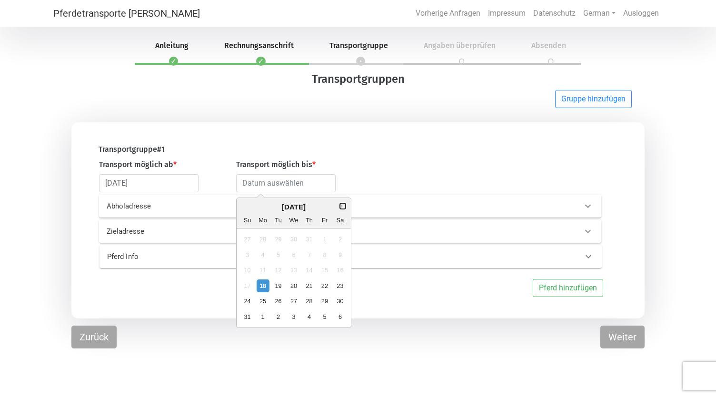
click at [340, 206] on button "Next Month" at bounding box center [343, 206] width 7 height 7
click at [262, 272] on div "15" at bounding box center [262, 270] width 13 height 13
type input "[DATE]"
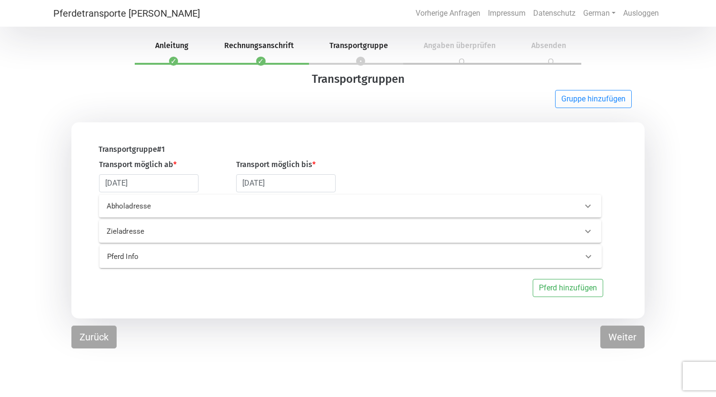
click at [355, 206] on div "Abholadresse" at bounding box center [335, 206] width 470 height 11
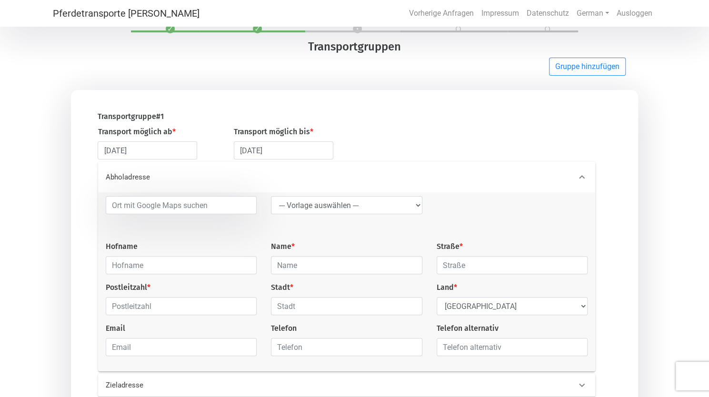
scroll to position [48, 0]
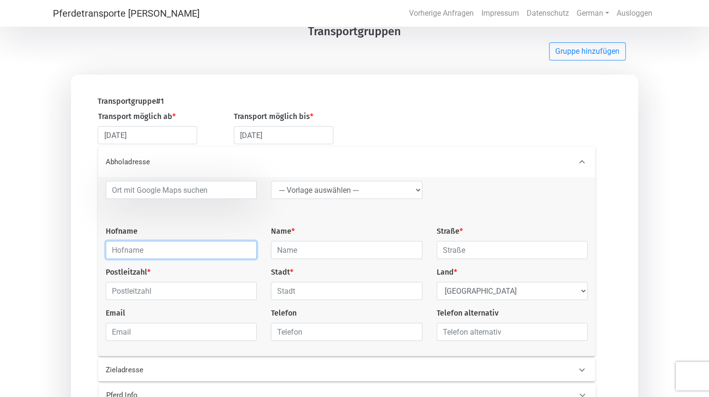
click at [122, 250] on input "text" at bounding box center [181, 250] width 151 height 18
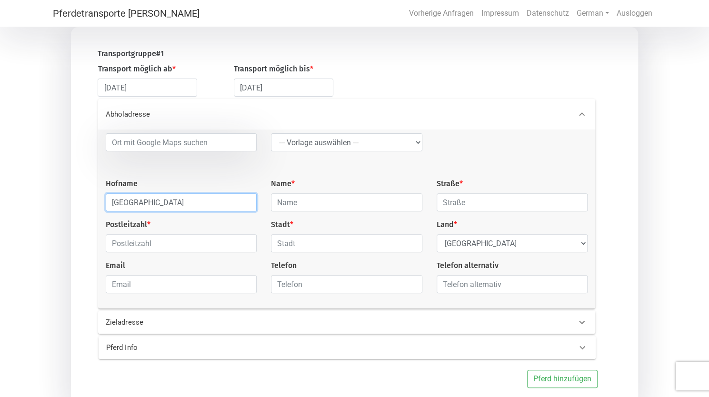
type input "[GEOGRAPHIC_DATA]"
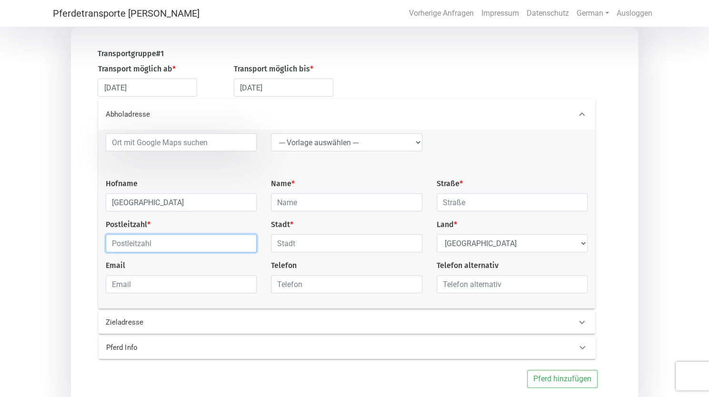
click at [123, 249] on input "text" at bounding box center [181, 243] width 151 height 18
type input "8820"
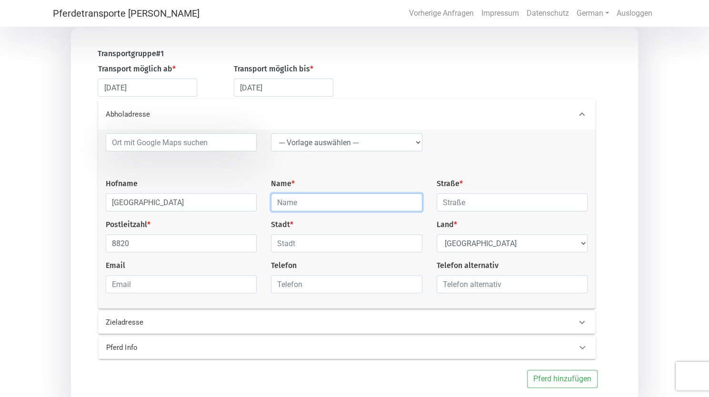
click at [297, 204] on input "text" at bounding box center [346, 202] width 151 height 18
type input "[PERSON_NAME]"
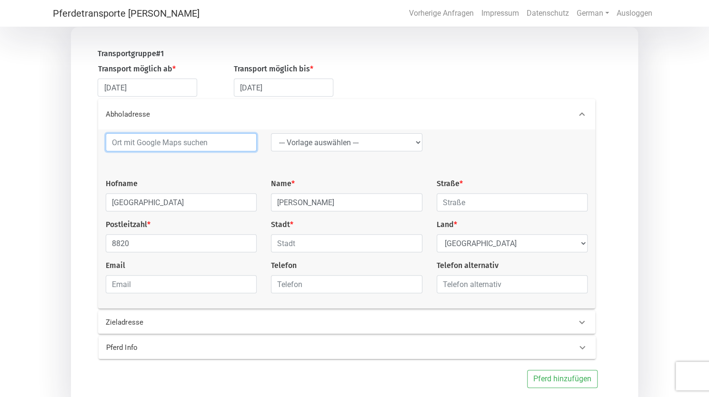
type input "Samstagern"
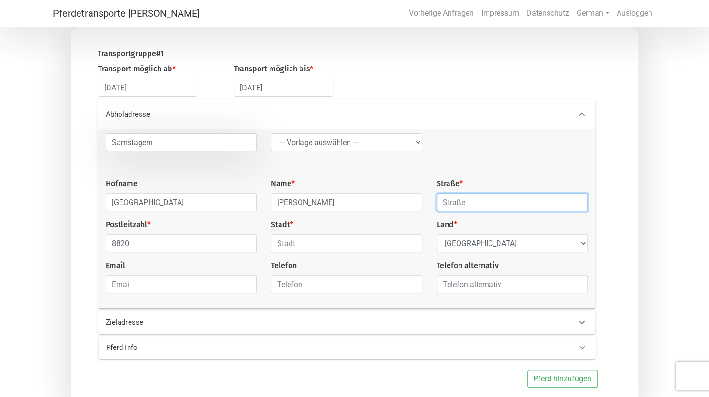
type input "[STREET_ADDRESS]"
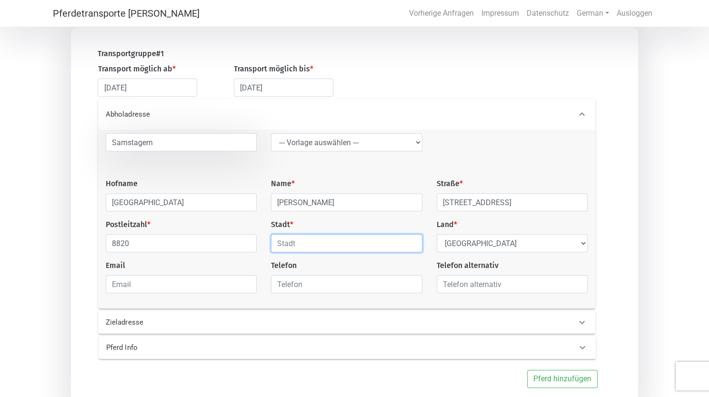
type input "Samstagern"
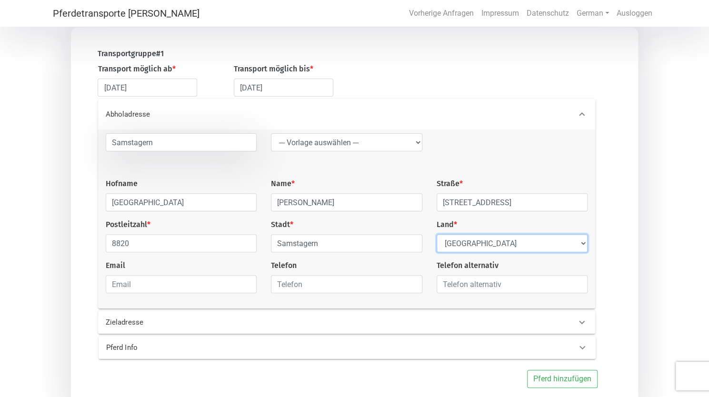
select select "CH"
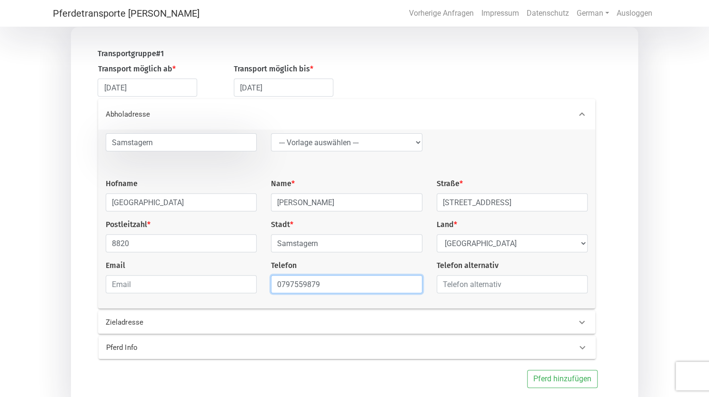
click at [280, 287] on input "0797559879" at bounding box center [346, 284] width 151 height 18
type input "0041797559879"
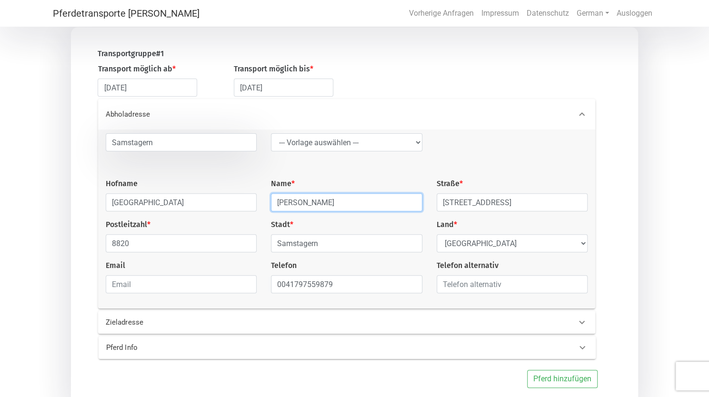
click at [343, 203] on input "[PERSON_NAME]" at bounding box center [346, 202] width 151 height 18
drag, startPoint x: 343, startPoint y: 203, endPoint x: 251, endPoint y: 200, distance: 93.0
click at [251, 200] on div "Samstagern --- Vorlage auswählen --- LGG Hofname [GEOGRAPHIC_DATA] Name * [PERS…" at bounding box center [347, 217] width 497 height 168
type input "[PERSON_NAME]"
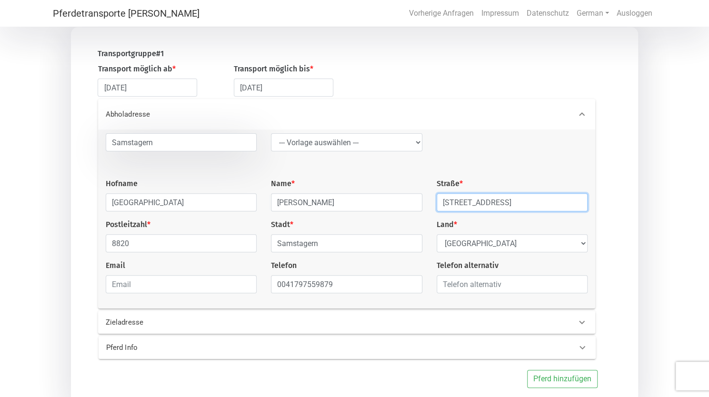
click at [460, 209] on input "[STREET_ADDRESS]" at bounding box center [512, 202] width 151 height 18
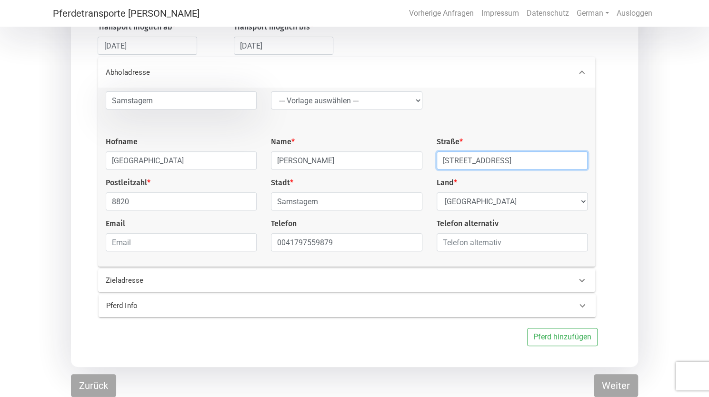
drag, startPoint x: 523, startPoint y: 159, endPoint x: 437, endPoint y: 161, distance: 85.7
click at [437, 161] on input "[STREET_ADDRESS]" at bounding box center [512, 160] width 151 height 18
type input "Gulmenhof 1"
click at [579, 281] on icon at bounding box center [581, 280] width 11 height 11
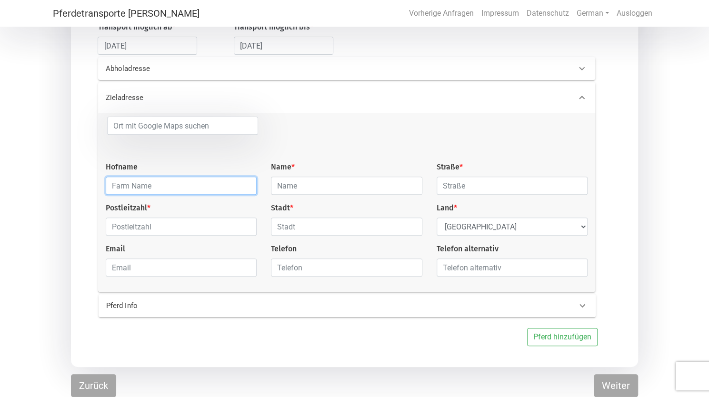
click at [140, 186] on input "text" at bounding box center [181, 186] width 151 height 18
type input "Islandpferde Kaiserstuhl"
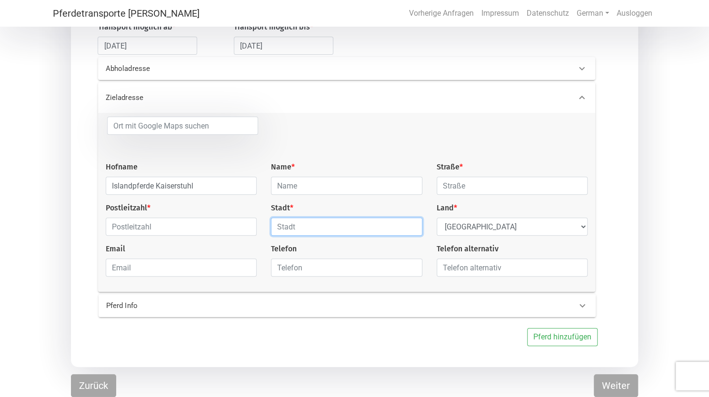
click at [291, 229] on input "text" at bounding box center [346, 227] width 151 height 18
type input "Bahlingen"
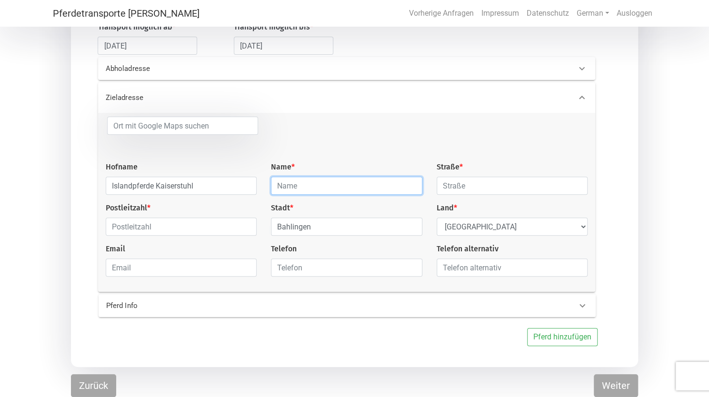
click at [332, 184] on input "text" at bounding box center [346, 186] width 151 height 18
type input "[PERSON_NAME]"
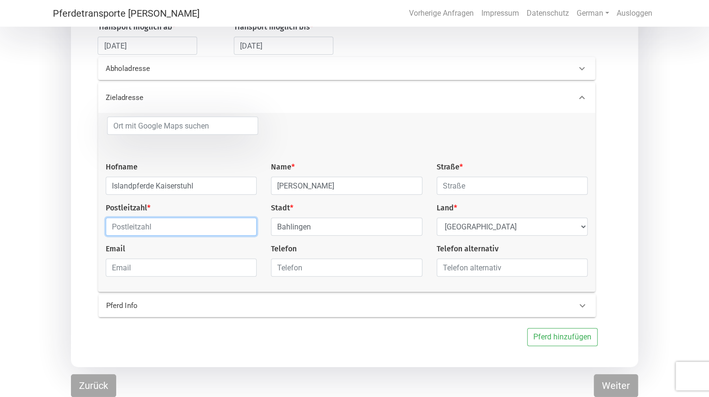
click at [131, 224] on input "text" at bounding box center [181, 227] width 151 height 18
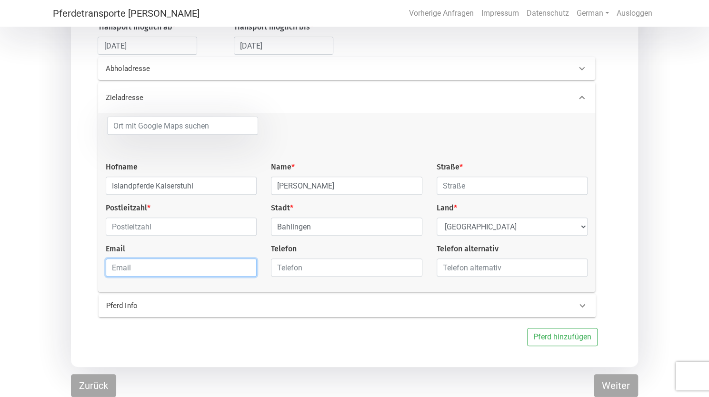
click at [113, 274] on input "email" at bounding box center [181, 268] width 151 height 18
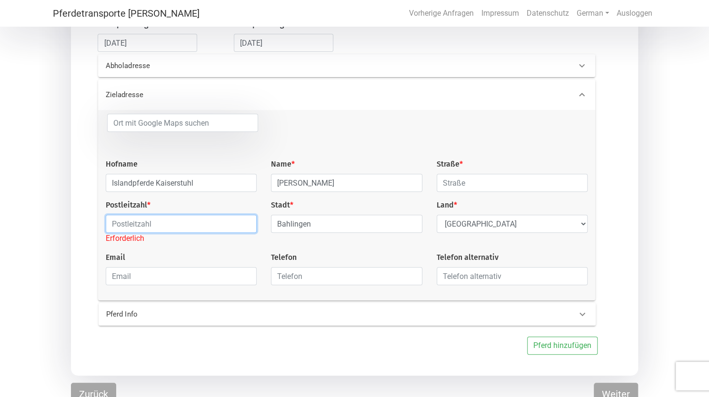
click at [129, 232] on input "text" at bounding box center [181, 224] width 151 height 18
click at [142, 221] on input "text" at bounding box center [181, 224] width 151 height 18
paste input "79353"
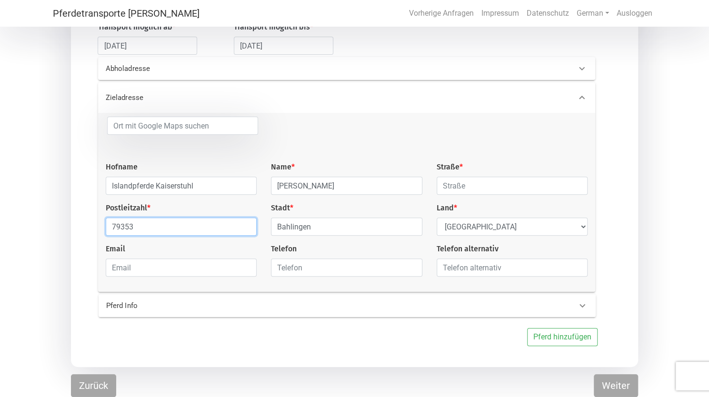
type input "79353"
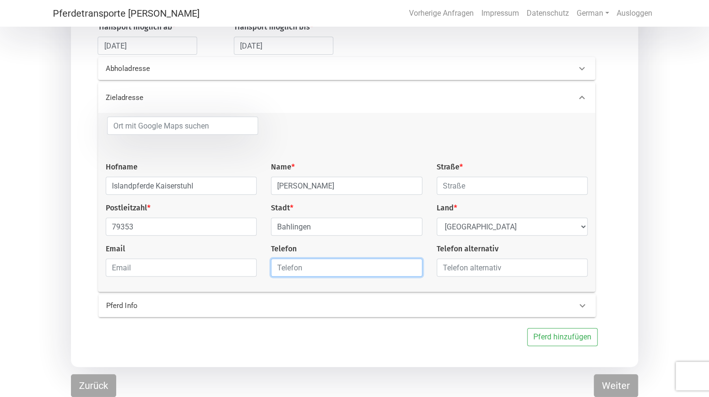
click at [303, 270] on input "text" at bounding box center [346, 268] width 151 height 18
type input "004917621391411"
click at [585, 306] on icon at bounding box center [582, 305] width 11 height 11
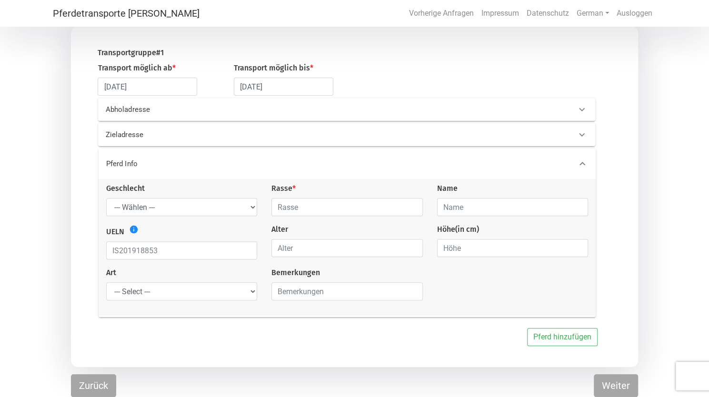
scroll to position [97, 0]
click at [214, 209] on select "--- Wählen --- [PERSON_NAME] [PERSON_NAME] [PERSON_NAME]" at bounding box center [181, 209] width 151 height 18
select select "mare"
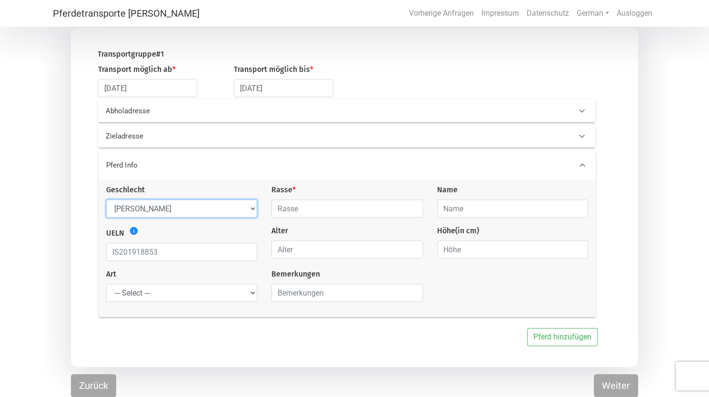
click at [106, 200] on select "--- Wählen --- [PERSON_NAME] [PERSON_NAME] [PERSON_NAME]" at bounding box center [181, 209] width 151 height 18
click at [301, 211] on input "text" at bounding box center [346, 209] width 151 height 18
type input "Islandpferd"
click at [455, 210] on input "text" at bounding box center [512, 209] width 151 height 18
type input "Hvönn von Engjavatni"
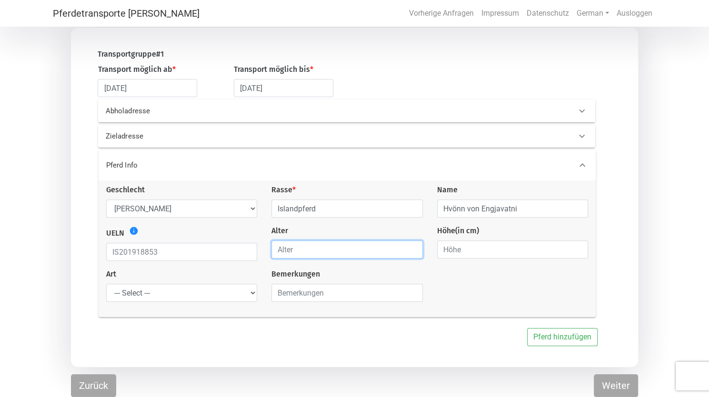
click at [296, 249] on input "number" at bounding box center [346, 250] width 151 height 18
type input "10"
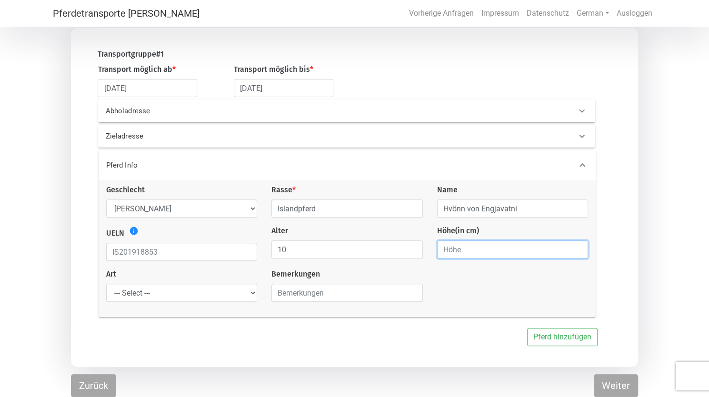
click at [445, 252] on input "number" at bounding box center [512, 250] width 151 height 18
type input "145"
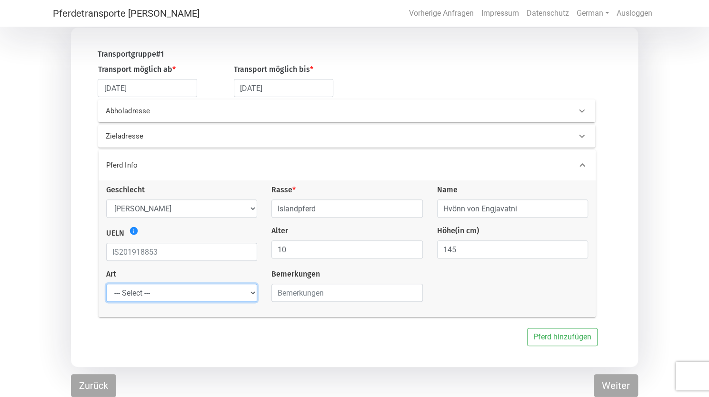
click at [251, 291] on select "--- Select --- Problempferd Reitpferd Rohes Pferd Fohlen" at bounding box center [181, 293] width 151 height 18
select select "saddle_horse"
click at [106, 284] on select "--- Select --- Problempferd Reitpferd Rohes Pferd Fohlen" at bounding box center [181, 293] width 151 height 18
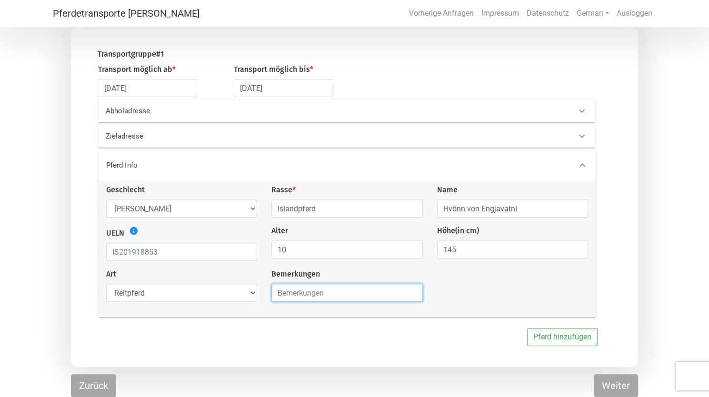
click at [336, 291] on input "text" at bounding box center [346, 293] width 151 height 18
type input "Export"
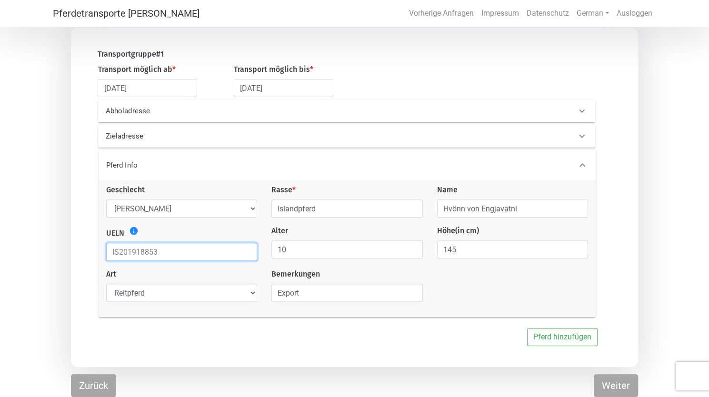
click at [163, 250] on input "text" at bounding box center [181, 252] width 151 height 18
type input "CH2015"
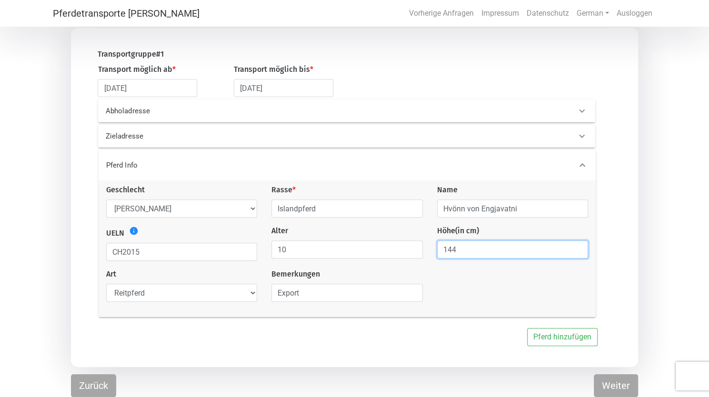
click at [578, 254] on input "144" at bounding box center [512, 250] width 151 height 18
click at [457, 250] on input "144" at bounding box center [512, 250] width 151 height 18
type input "145"
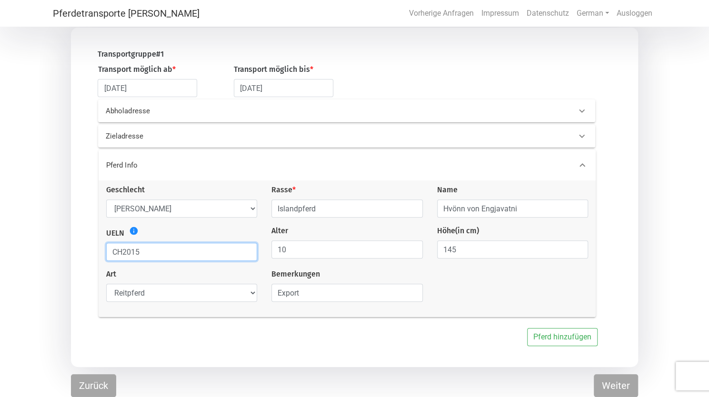
click at [161, 249] on input "CH2015" at bounding box center [181, 252] width 151 height 18
type input "CH2015202841"
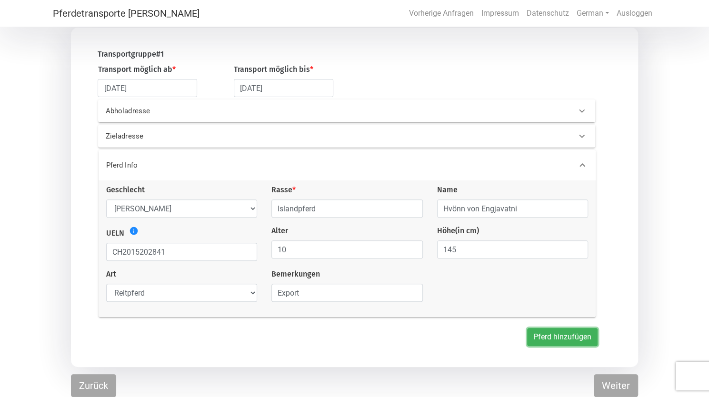
click at [553, 335] on button "Pferd hinzufügen" at bounding box center [562, 337] width 70 height 18
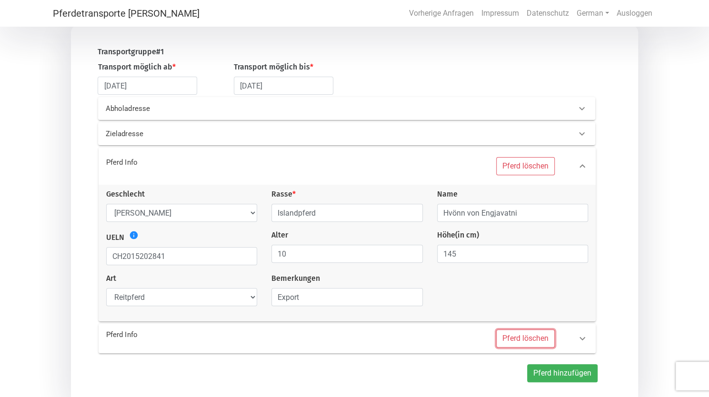
click at [532, 341] on button "Pferd löschen" at bounding box center [525, 339] width 59 height 18
select select
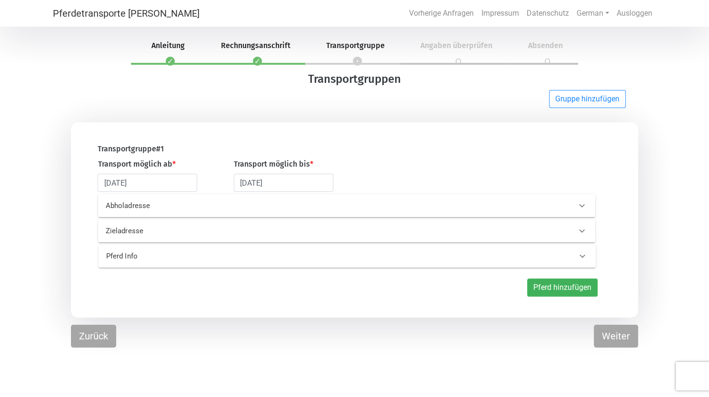
scroll to position [0, 0]
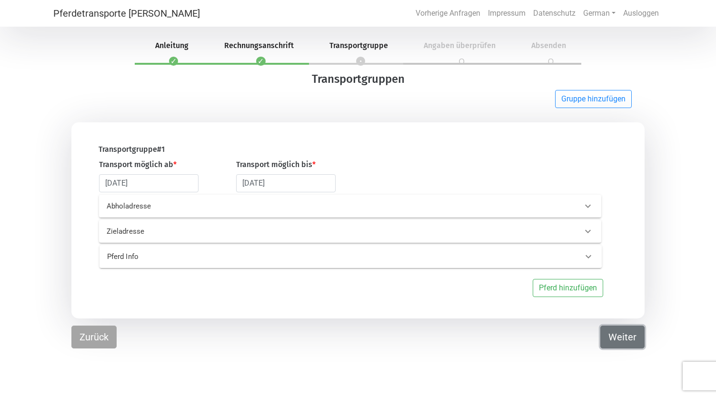
click at [628, 336] on button "Weiter" at bounding box center [623, 337] width 44 height 23
click at [621, 340] on button "Weiter" at bounding box center [623, 337] width 44 height 23
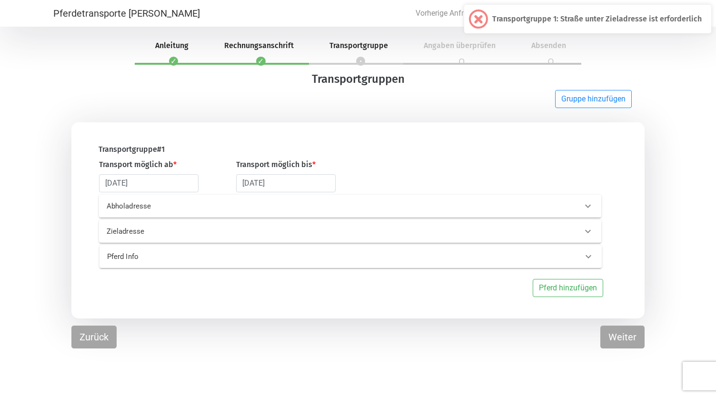
click at [589, 231] on icon at bounding box center [587, 231] width 11 height 11
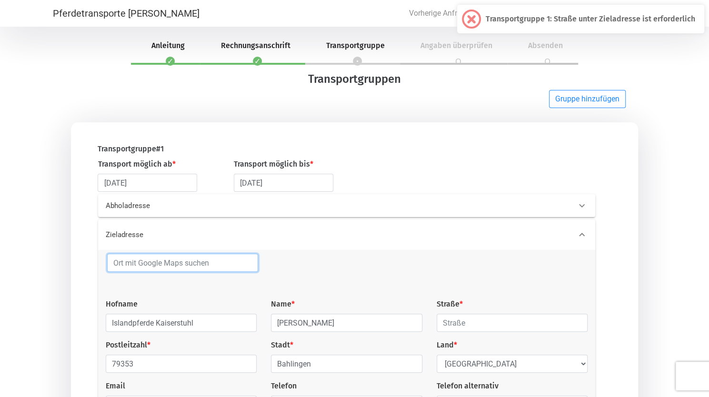
click at [156, 262] on input at bounding box center [182, 263] width 151 height 18
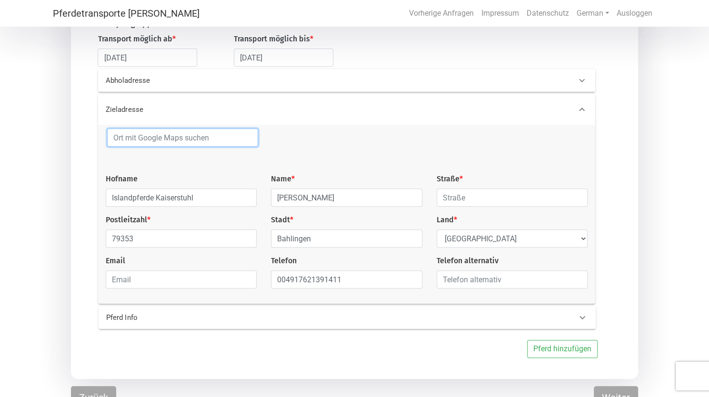
scroll to position [140, 0]
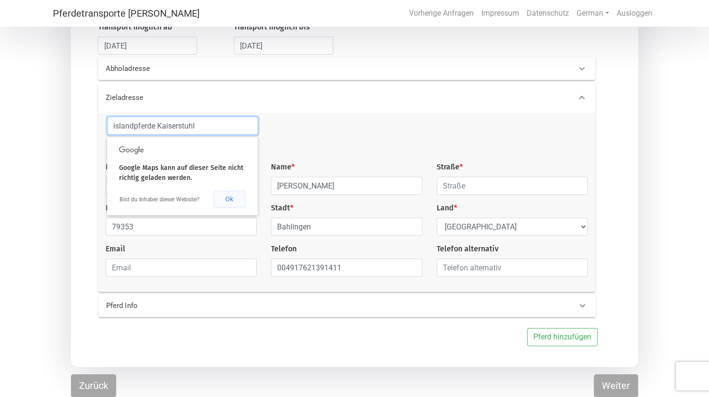
type input "islandpferde Kaiserstuhl"
click at [229, 196] on button "Ok" at bounding box center [229, 199] width 32 height 17
click at [192, 120] on input "islandpferde Kaiserstuhl" at bounding box center [182, 126] width 151 height 18
drag, startPoint x: 201, startPoint y: 125, endPoint x: 77, endPoint y: 115, distance: 124.2
click at [77, 115] on div "Transportgruppe # 1 Transport möglich ab * [DATE] Transport möglich bis * [DATE…" at bounding box center [354, 176] width 567 height 382
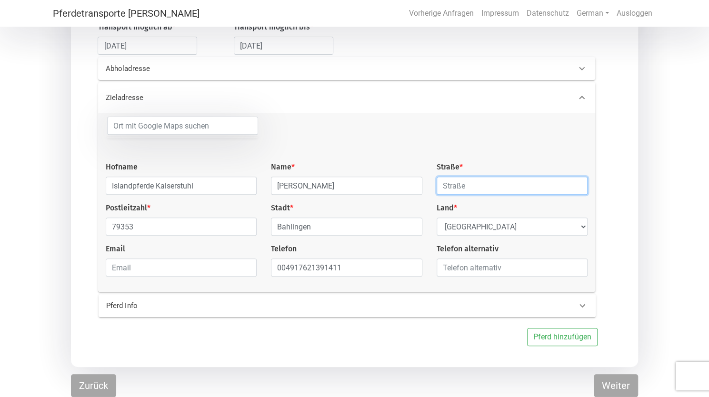
click at [456, 185] on input "text" at bounding box center [512, 186] width 151 height 18
type input "[PERSON_NAME] am Kaiserstuhl"
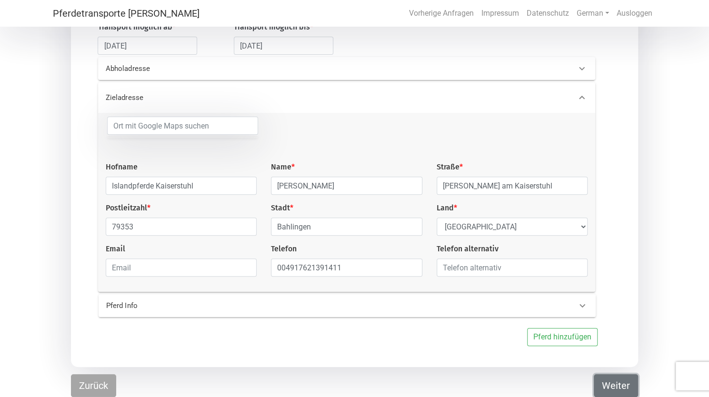
click at [616, 386] on button "Weiter" at bounding box center [616, 385] width 44 height 23
click at [236, 305] on p "Pferd Info" at bounding box center [215, 306] width 218 height 11
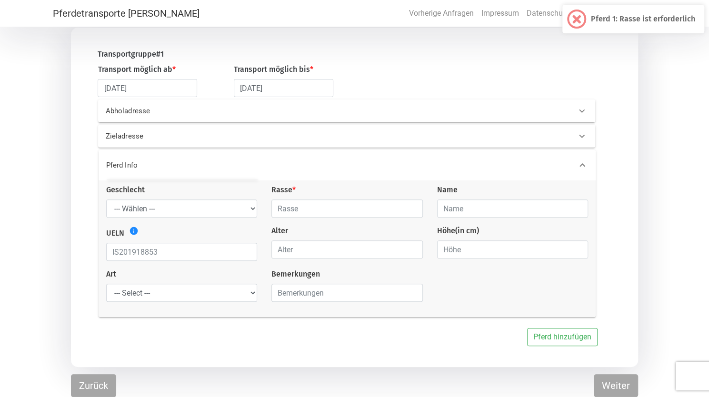
scroll to position [97, 0]
click at [308, 213] on input "text" at bounding box center [346, 209] width 151 height 18
type input "Islandpferd"
click at [616, 385] on button "Weiter" at bounding box center [616, 385] width 44 height 23
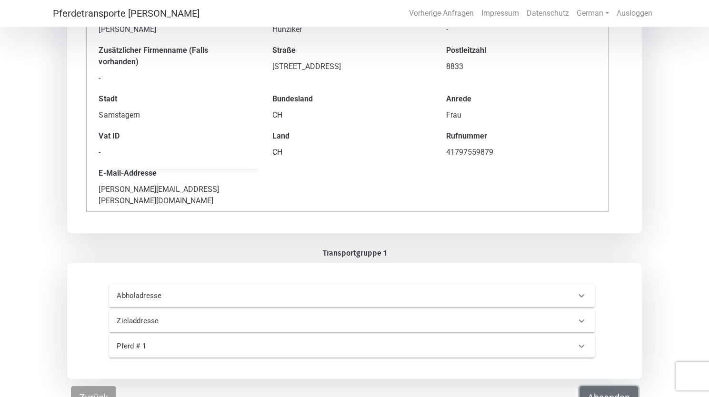
scroll to position [106, 0]
click at [610, 385] on button "Absenden" at bounding box center [609, 396] width 59 height 23
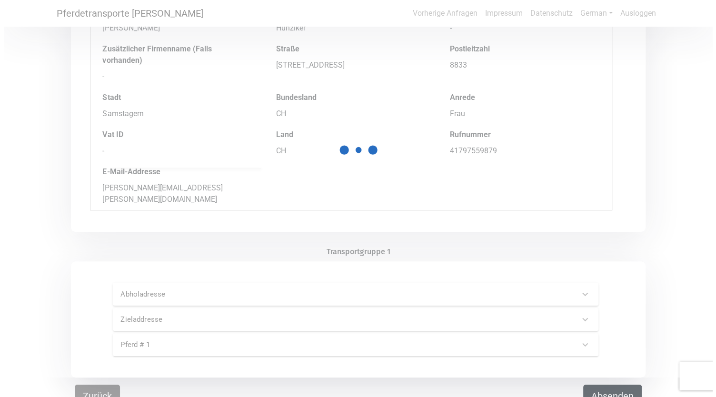
scroll to position [0, 0]
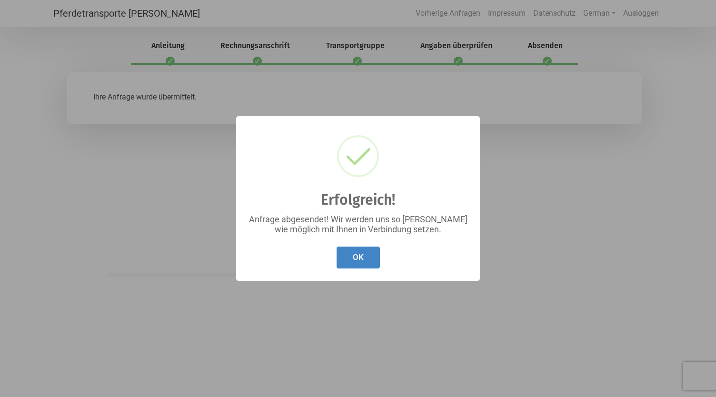
click at [358, 259] on button "OK" at bounding box center [358, 258] width 43 height 22
